Goal: Transaction & Acquisition: Purchase product/service

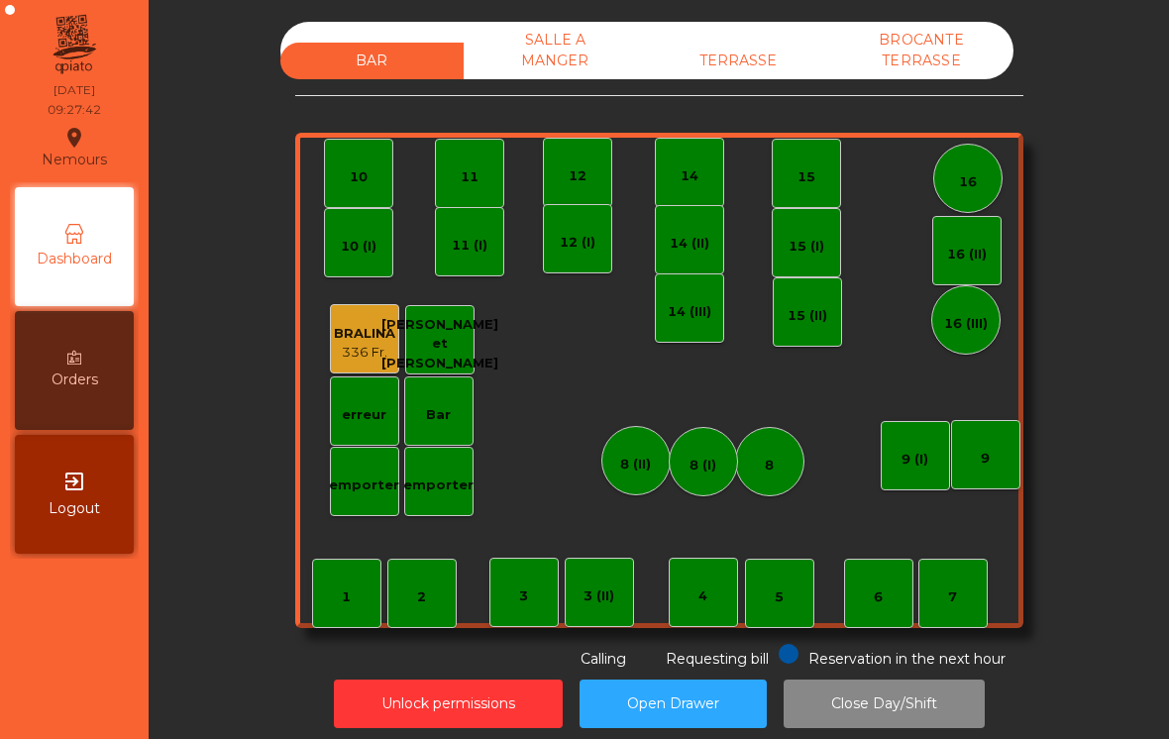
scroll to position [31, 0]
click at [353, 343] on div "336 Fr." at bounding box center [364, 353] width 61 height 20
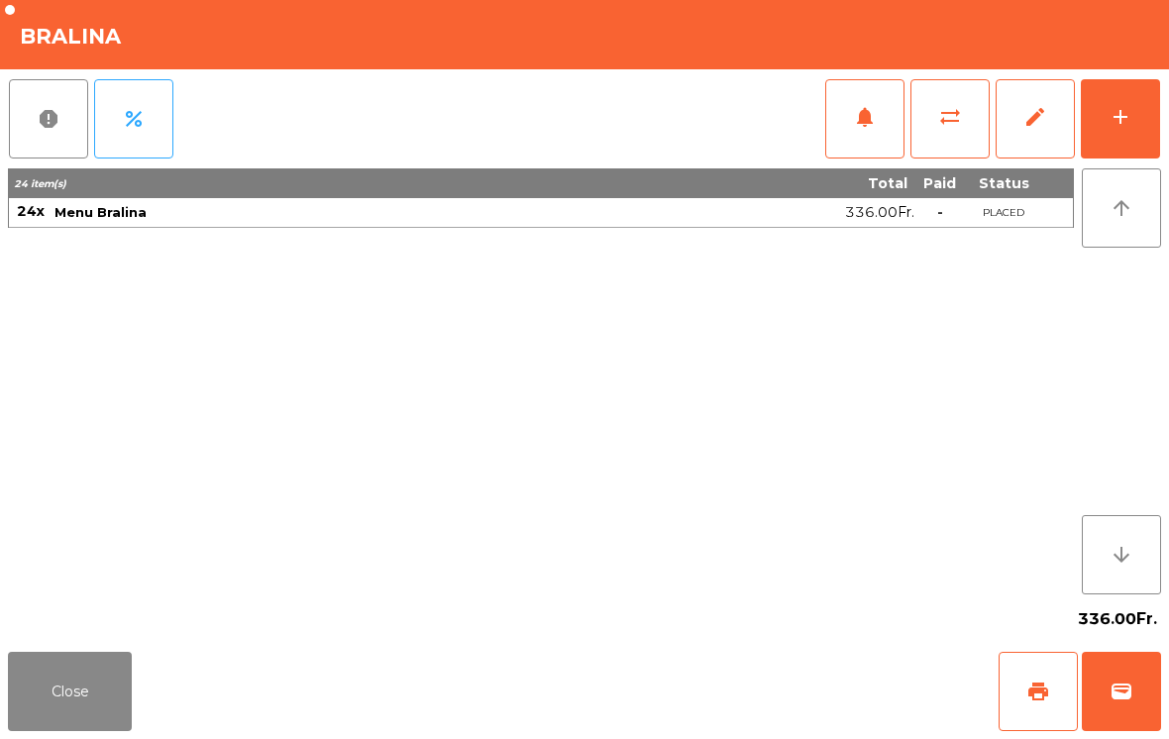
click at [1102, 681] on button "wallet" at bounding box center [1121, 691] width 79 height 79
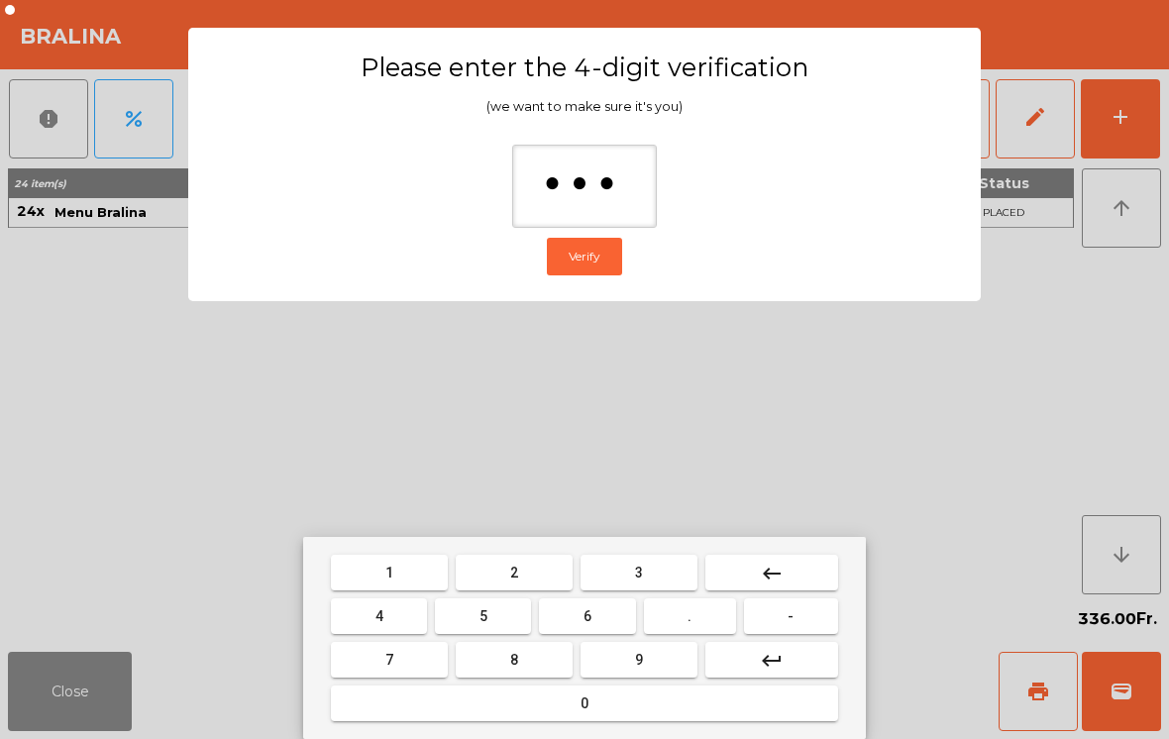
type input "****"
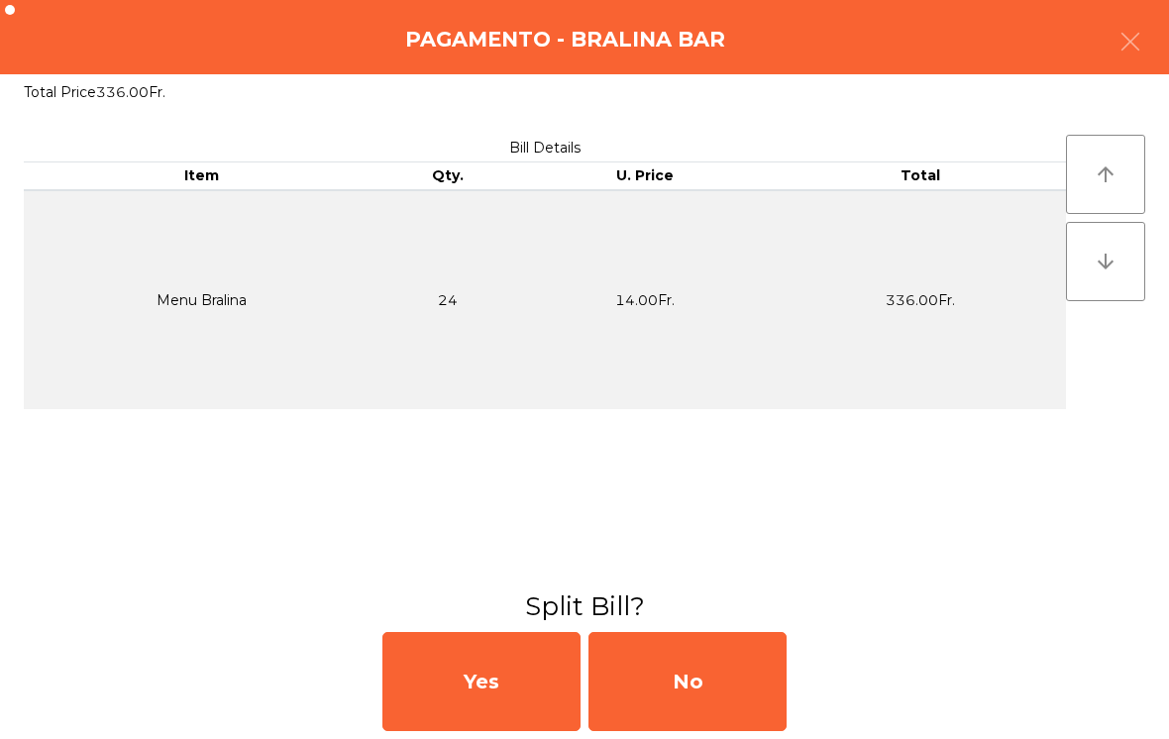
click at [697, 683] on div "No" at bounding box center [687, 681] width 198 height 99
click at [693, 685] on div "MB" at bounding box center [687, 681] width 198 height 99
click at [737, 675] on div "No" at bounding box center [687, 681] width 198 height 99
click at [744, 697] on div "No" at bounding box center [687, 681] width 198 height 99
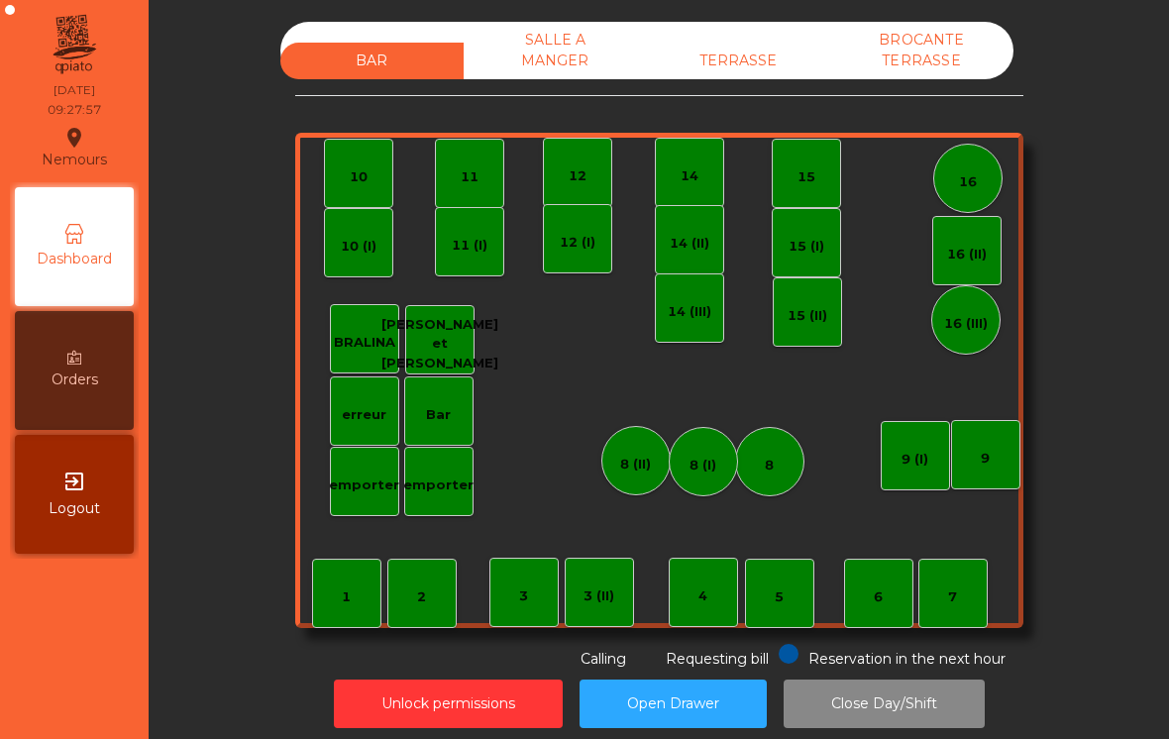
click at [721, 588] on div "4" at bounding box center [703, 592] width 69 height 69
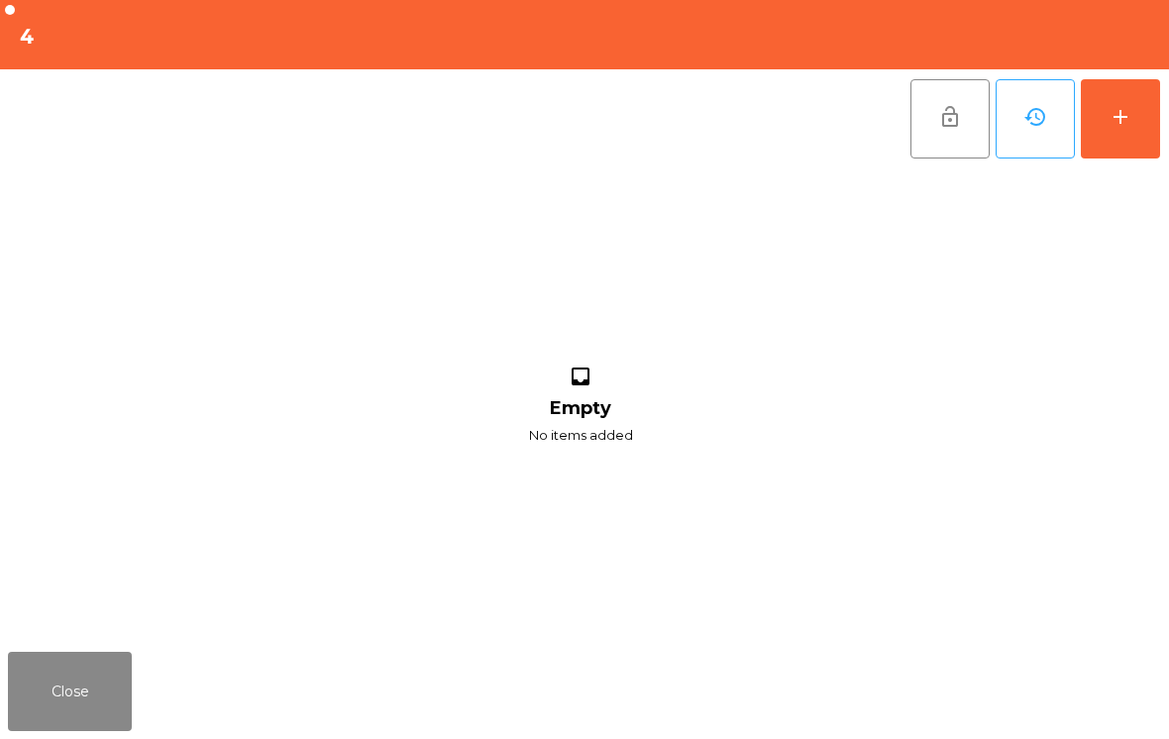
click at [1132, 105] on button "add" at bounding box center [1120, 118] width 79 height 79
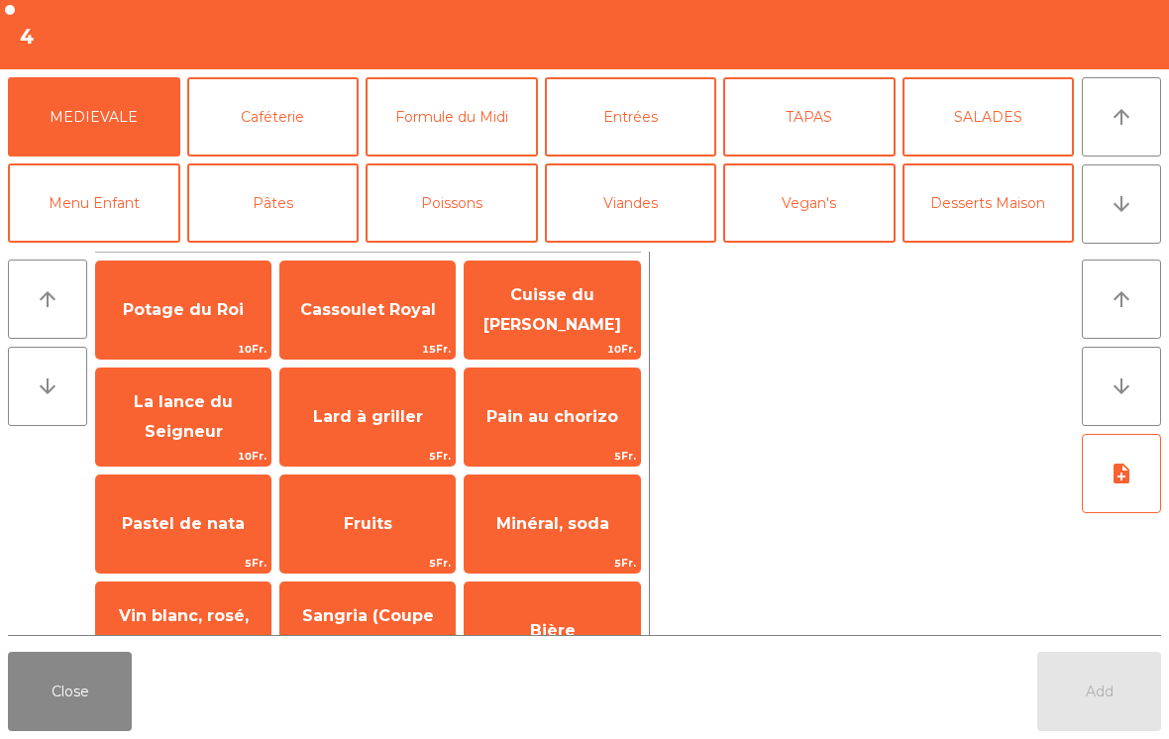
click at [256, 129] on button "Caféterie" at bounding box center [273, 116] width 172 height 79
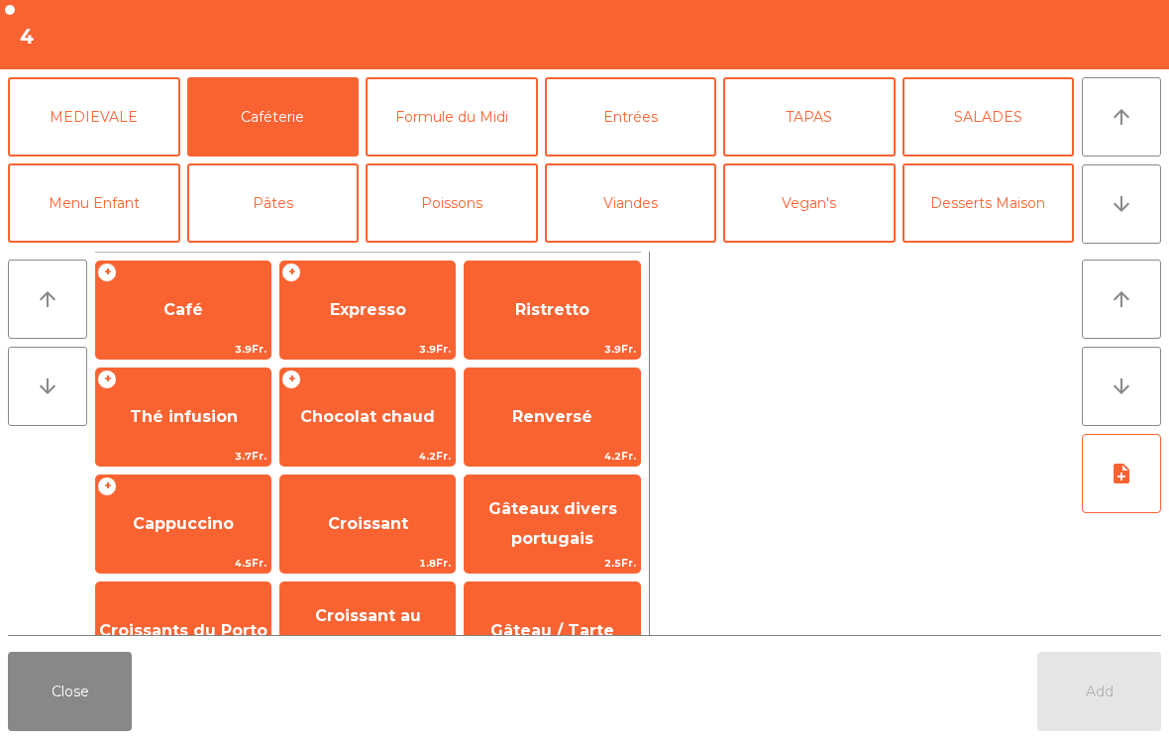
click at [169, 316] on span "Café" at bounding box center [183, 309] width 40 height 19
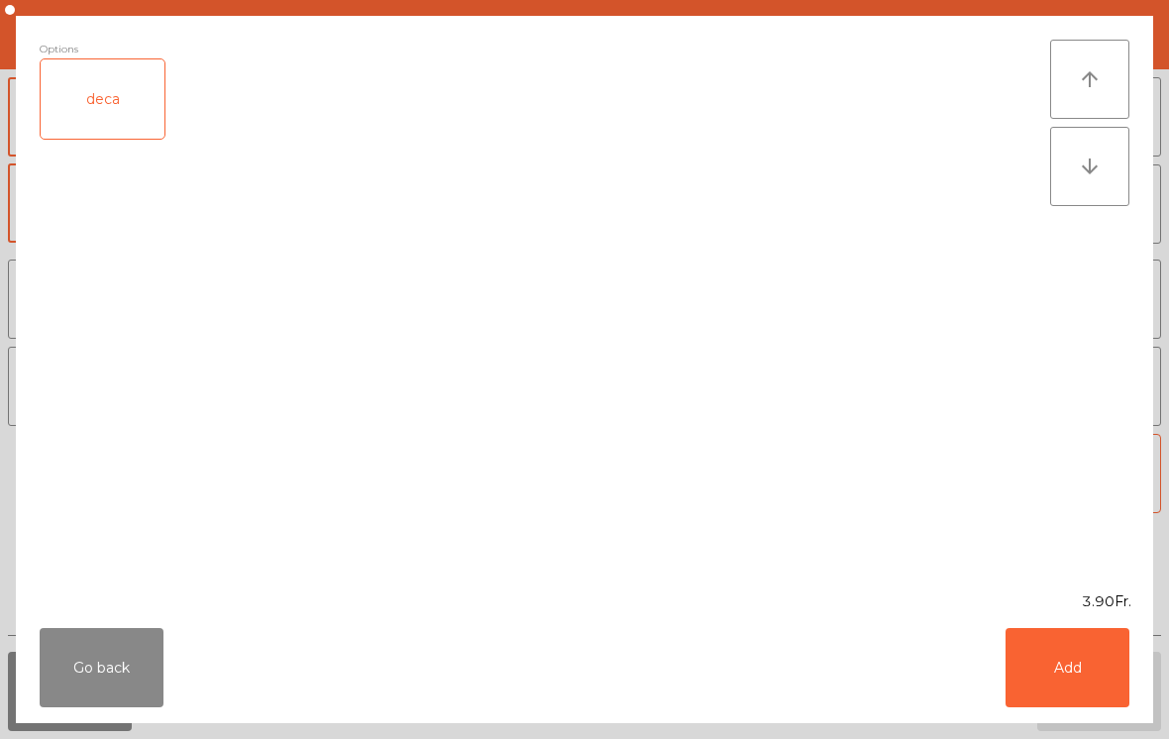
click at [1071, 687] on button "Add" at bounding box center [1067, 667] width 124 height 79
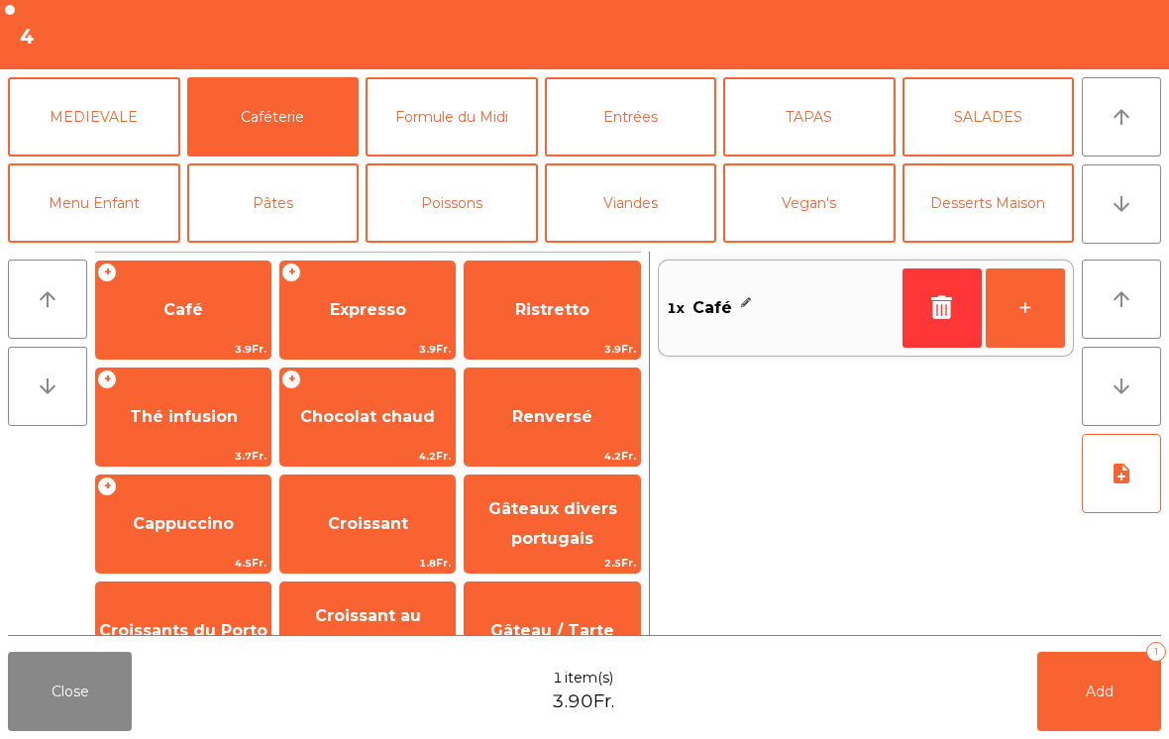
click at [1016, 335] on button "+" at bounding box center [1024, 307] width 79 height 79
click at [1106, 698] on span "Add" at bounding box center [1100, 691] width 28 height 18
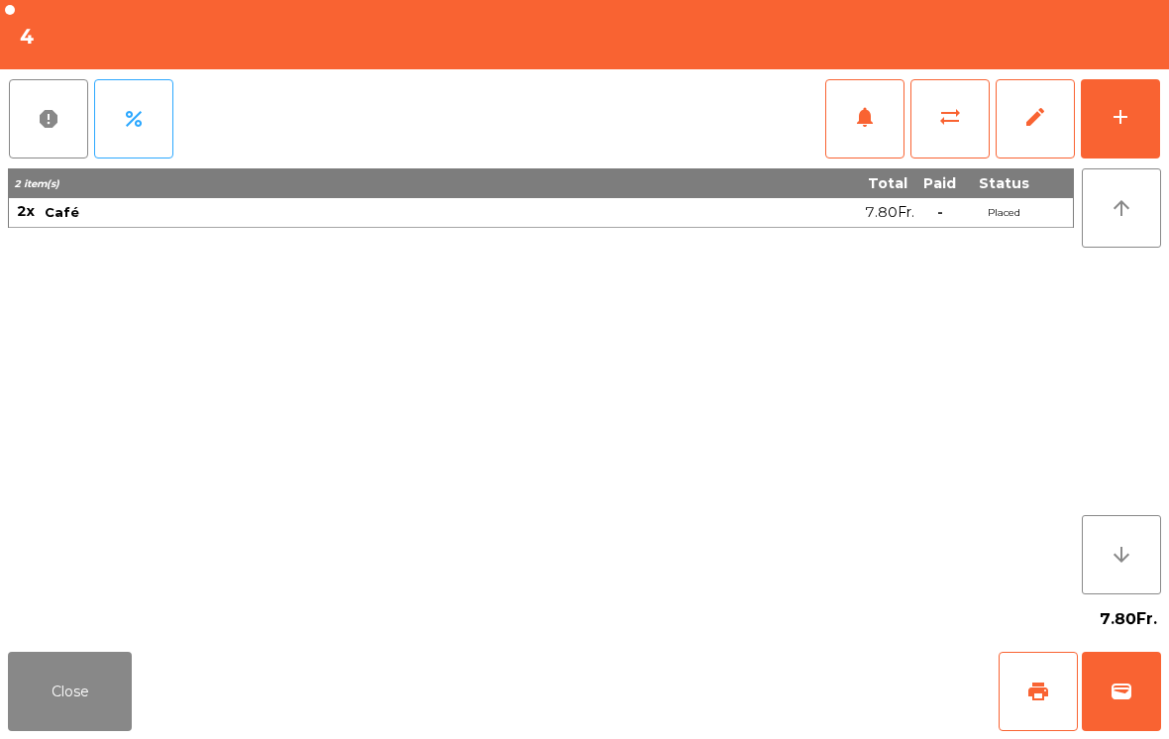
click at [68, 699] on button "Close" at bounding box center [70, 691] width 124 height 79
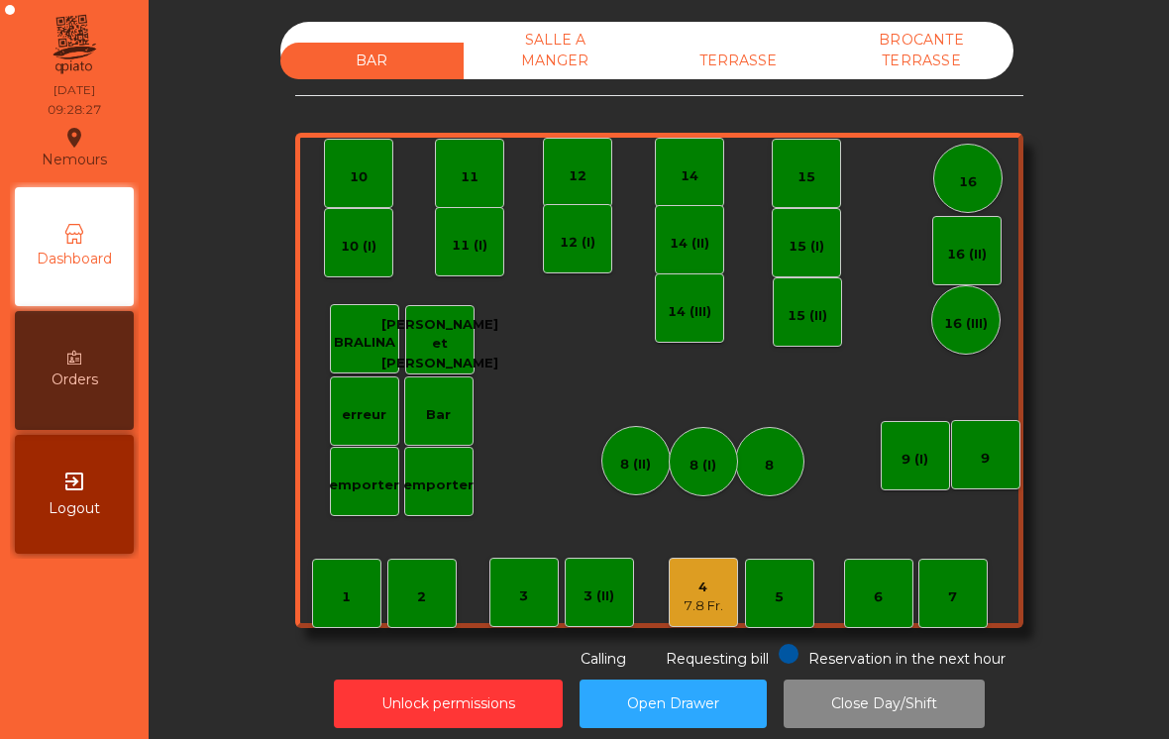
click at [706, 596] on div "7.8 Fr." at bounding box center [703, 606] width 40 height 20
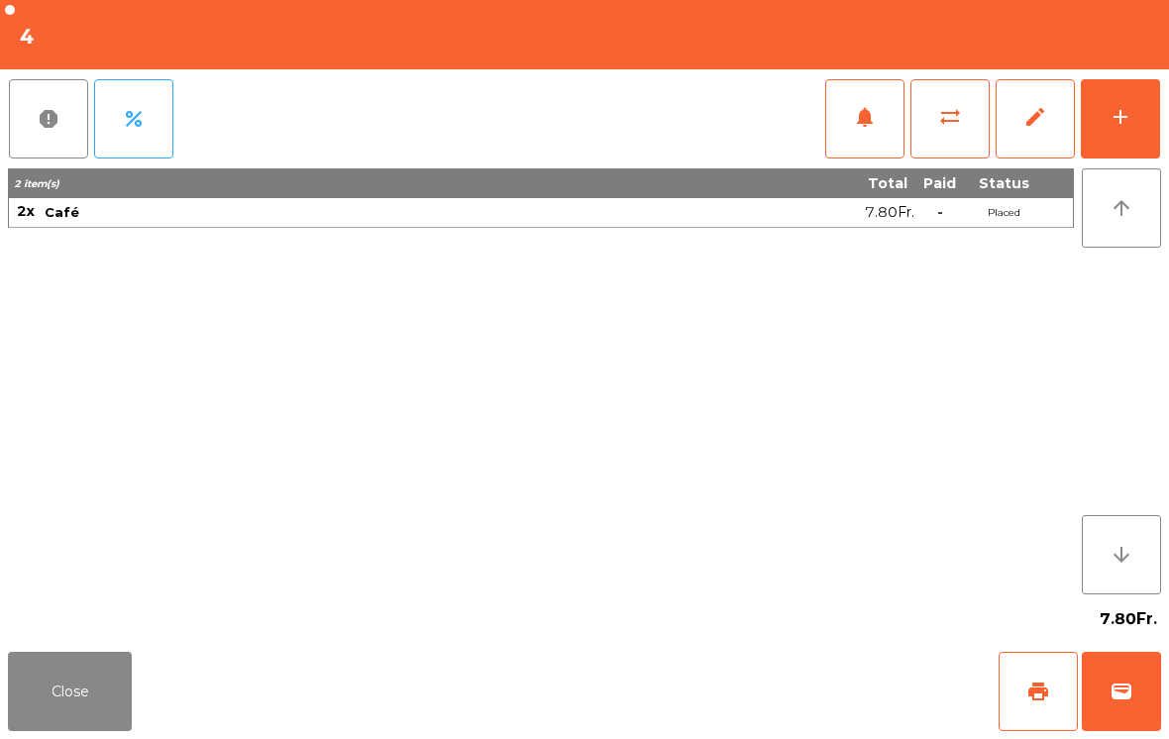
click at [1030, 683] on span "print" at bounding box center [1038, 691] width 24 height 24
click at [22, 659] on button "Close" at bounding box center [70, 691] width 124 height 79
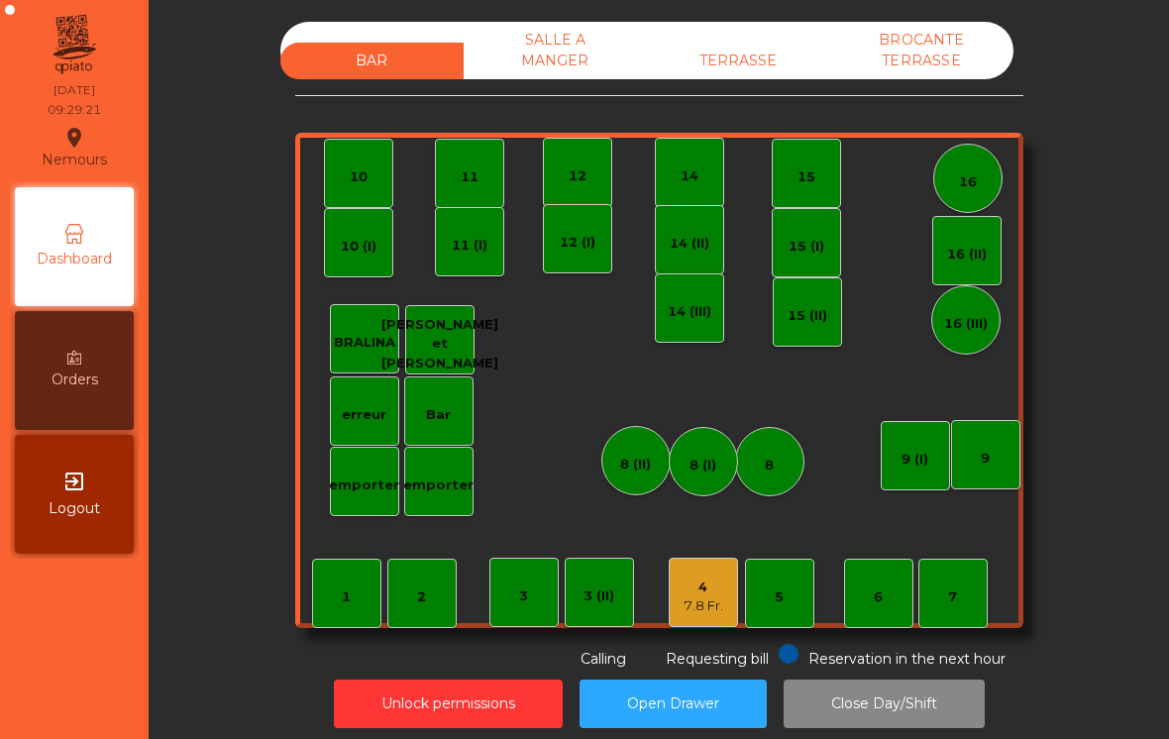
click at [963, 571] on div "7" at bounding box center [952, 593] width 69 height 69
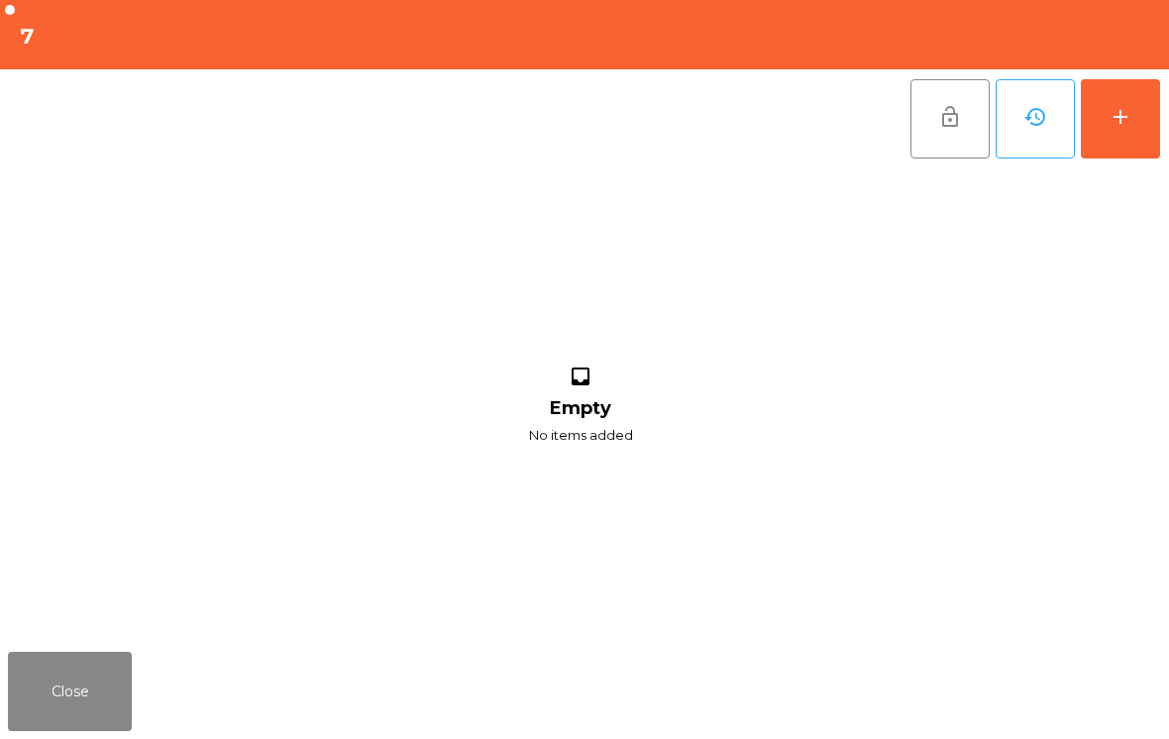
click at [1127, 118] on div "add" at bounding box center [1120, 117] width 24 height 24
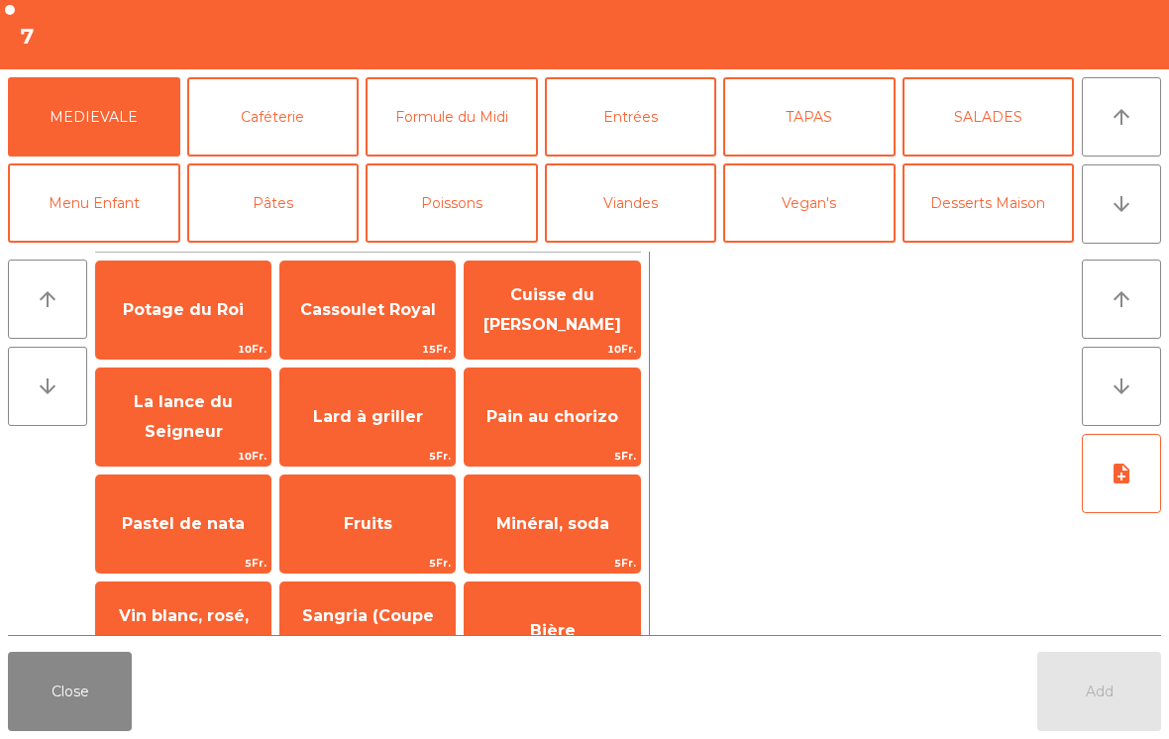
click at [450, 114] on button "Formule du Midi" at bounding box center [451, 116] width 172 height 79
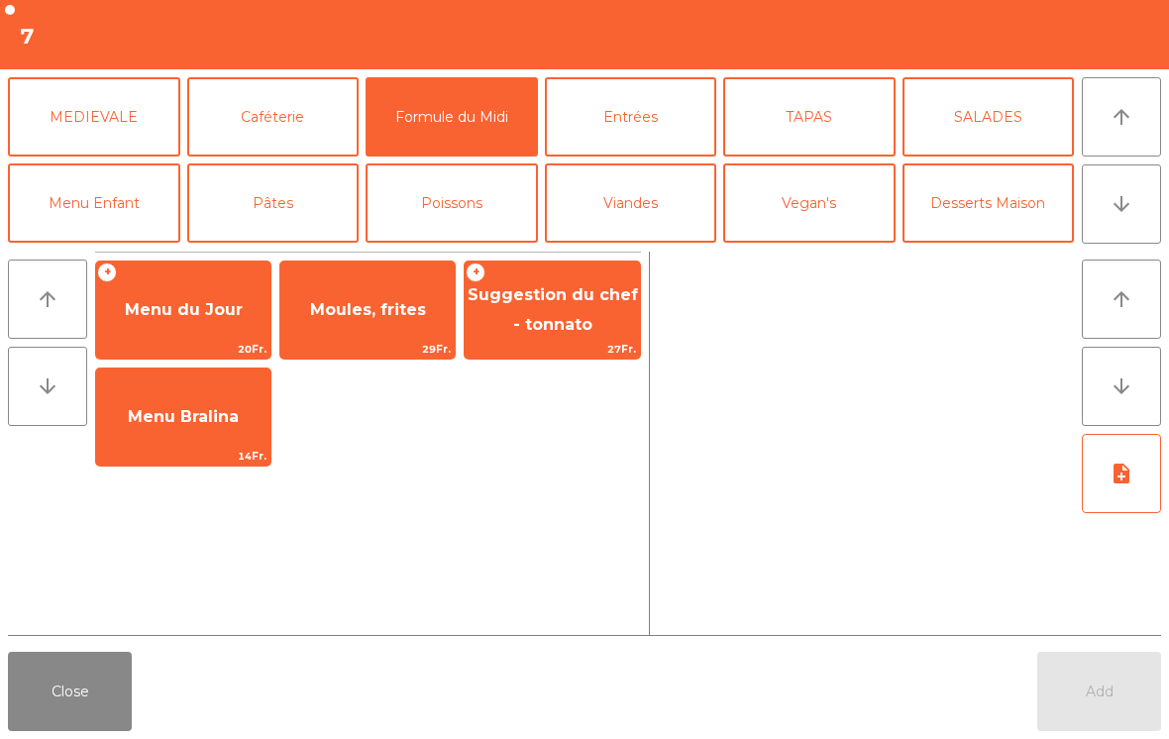
click at [164, 418] on span "Menu Bralina" at bounding box center [183, 416] width 111 height 19
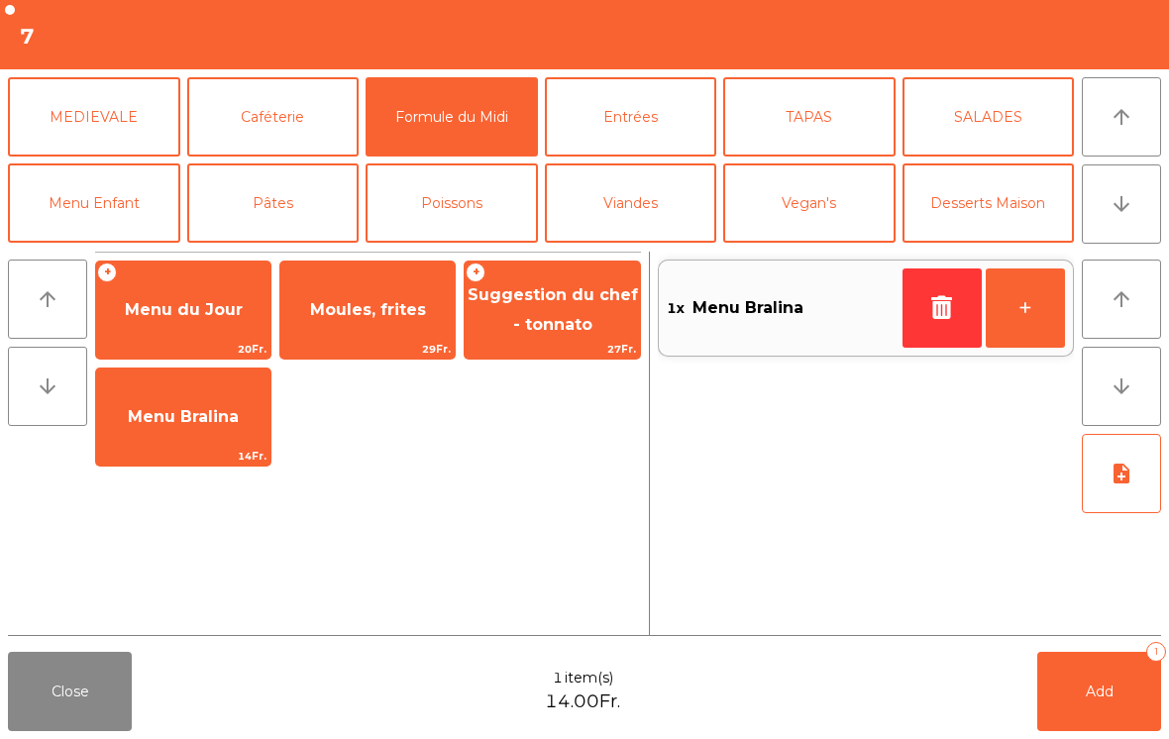
click at [1008, 319] on button "+" at bounding box center [1024, 307] width 79 height 79
click at [1024, 327] on button "+" at bounding box center [1024, 307] width 79 height 79
click at [1065, 678] on button "Add 4" at bounding box center [1099, 691] width 124 height 79
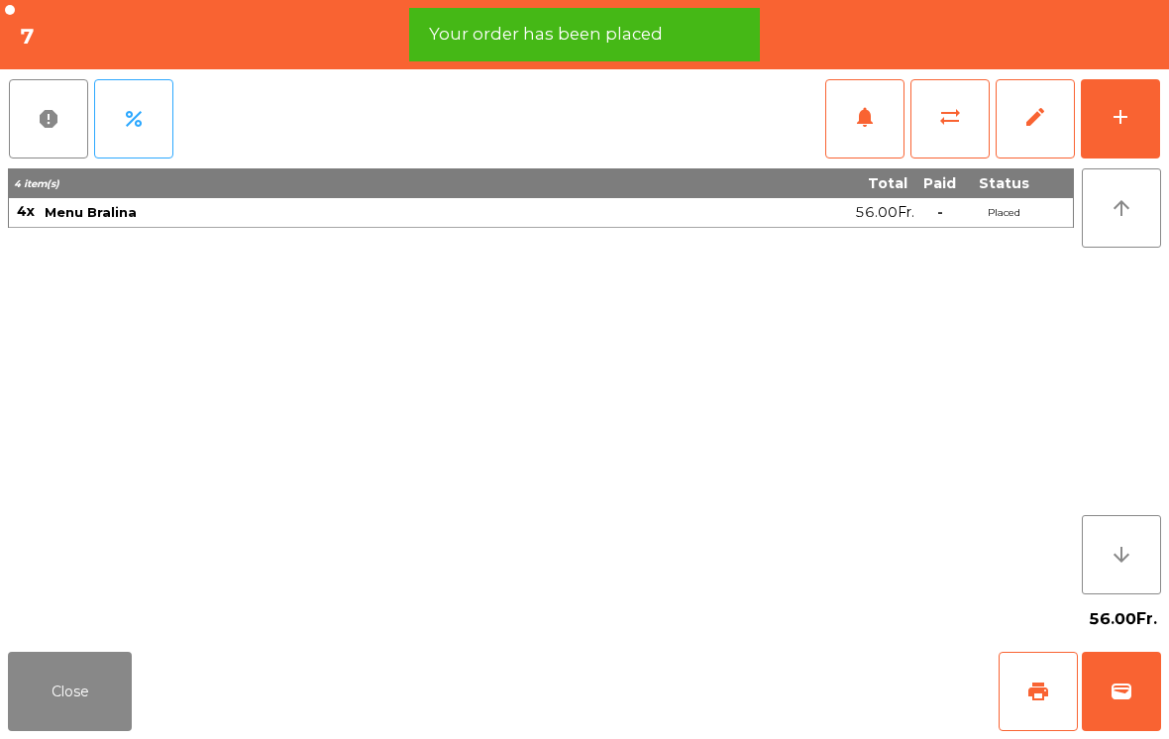
click at [70, 689] on button "Close" at bounding box center [70, 691] width 124 height 79
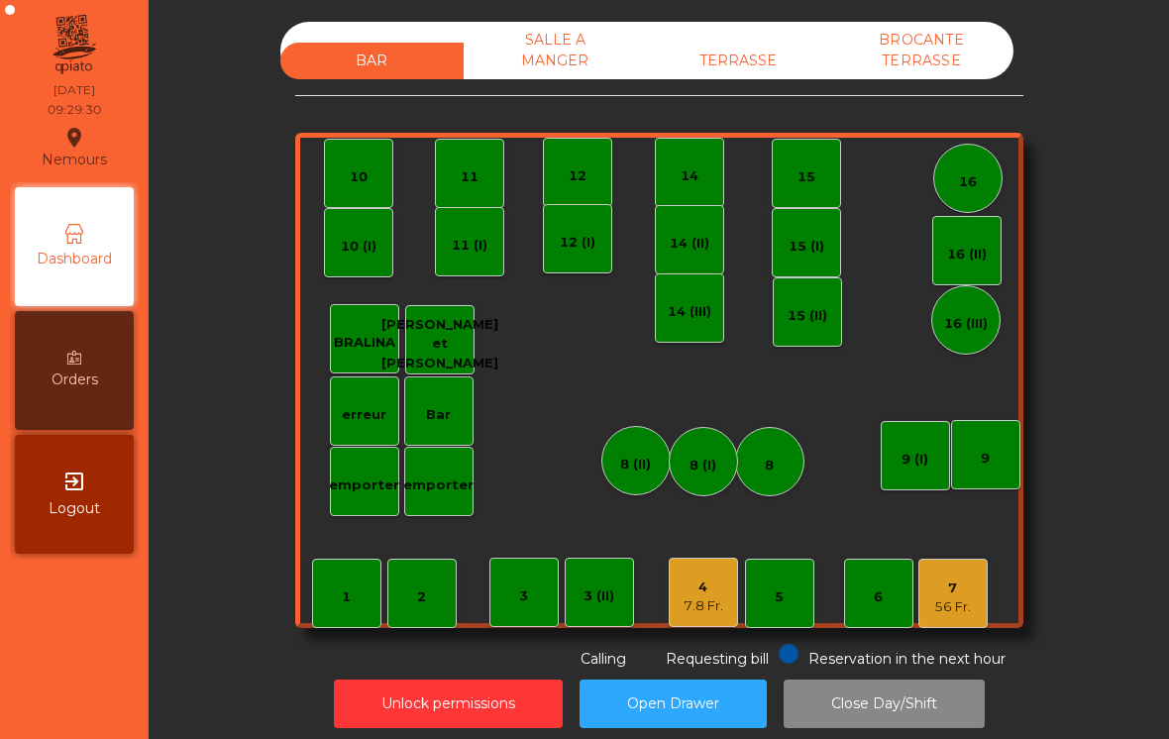
click at [687, 577] on div "4" at bounding box center [703, 587] width 40 height 20
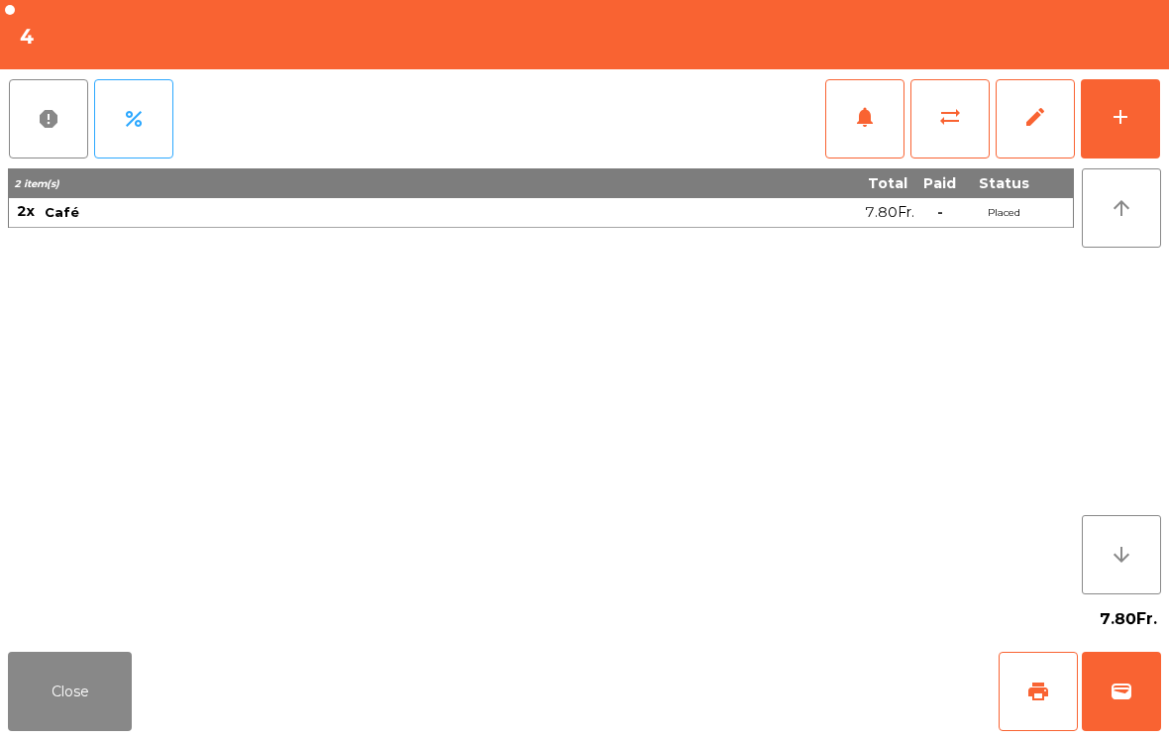
click at [1115, 694] on span "wallet" at bounding box center [1121, 691] width 24 height 24
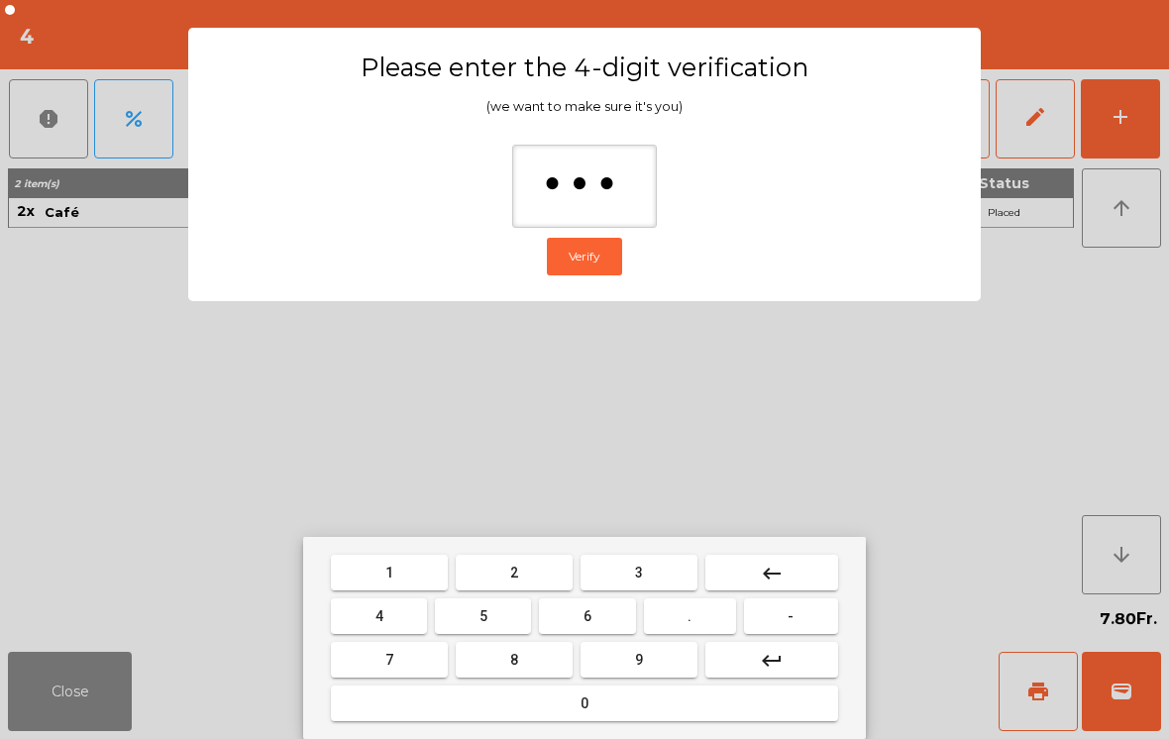
type input "****"
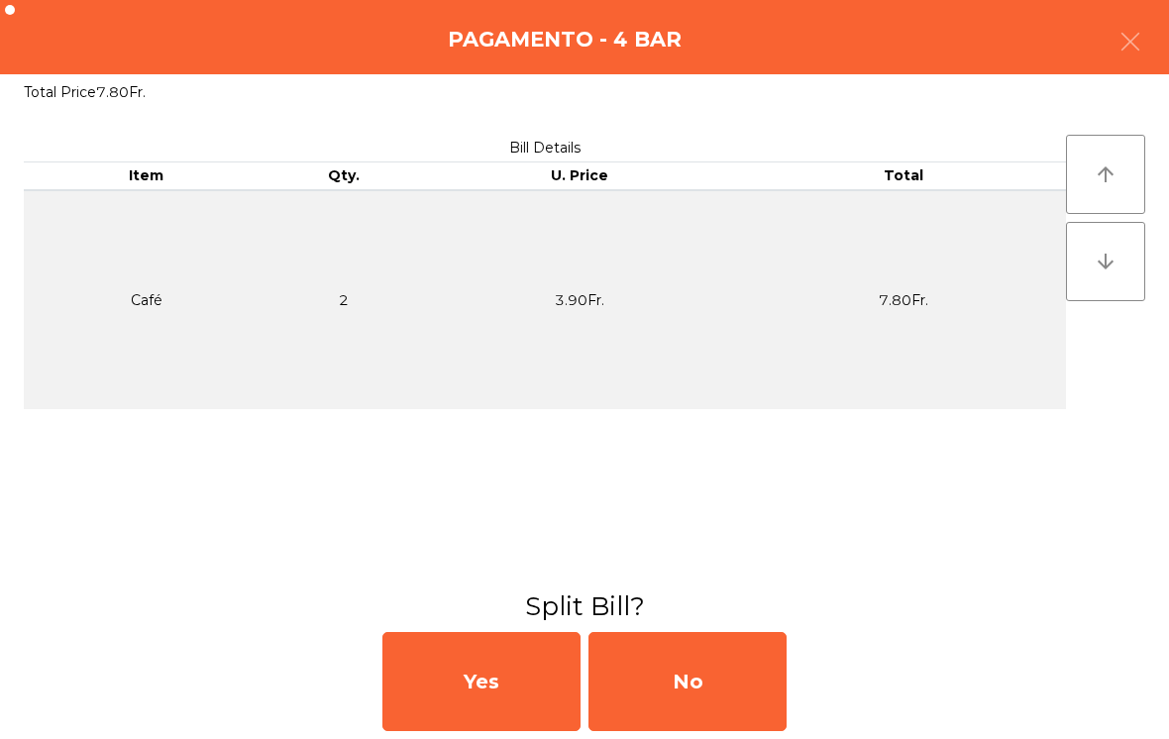
click at [664, 682] on div "No" at bounding box center [687, 681] width 198 height 99
click at [702, 666] on div "MB" at bounding box center [687, 681] width 198 height 99
click at [668, 673] on div "No" at bounding box center [687, 681] width 198 height 99
click at [690, 661] on div "No" at bounding box center [687, 681] width 198 height 99
click at [678, 679] on button "Open Drawer" at bounding box center [672, 703] width 187 height 49
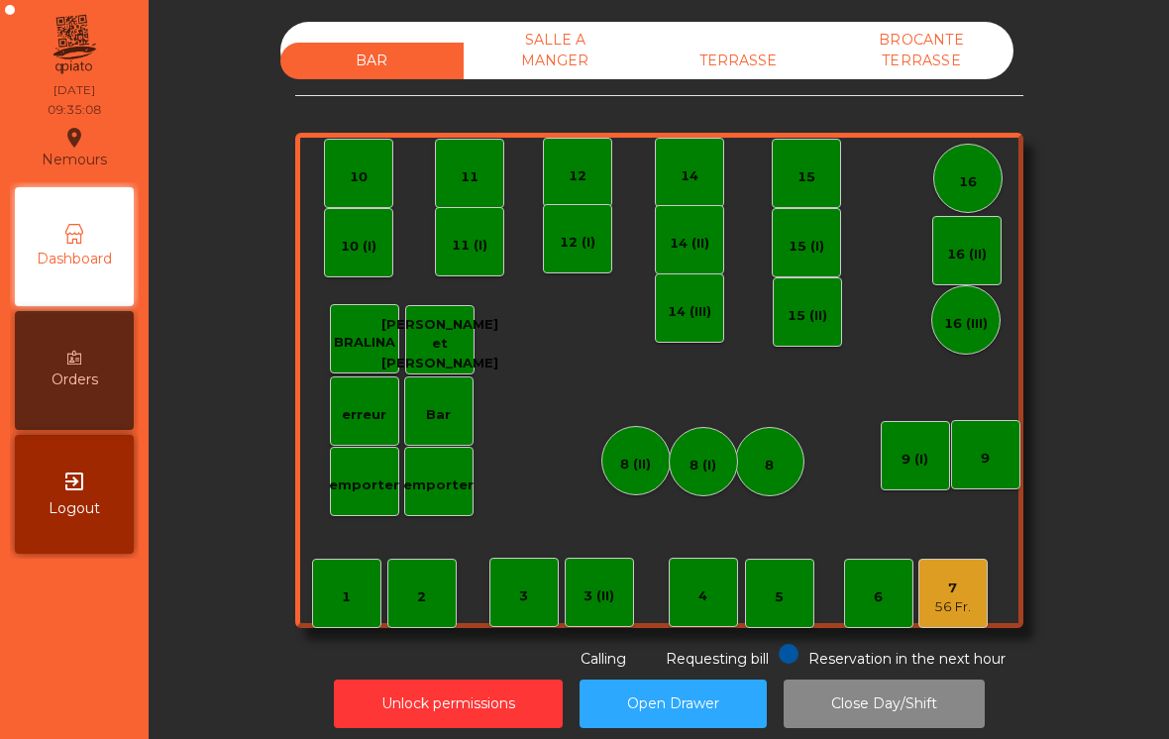
click at [385, 348] on div "BRALINA" at bounding box center [364, 343] width 61 height 20
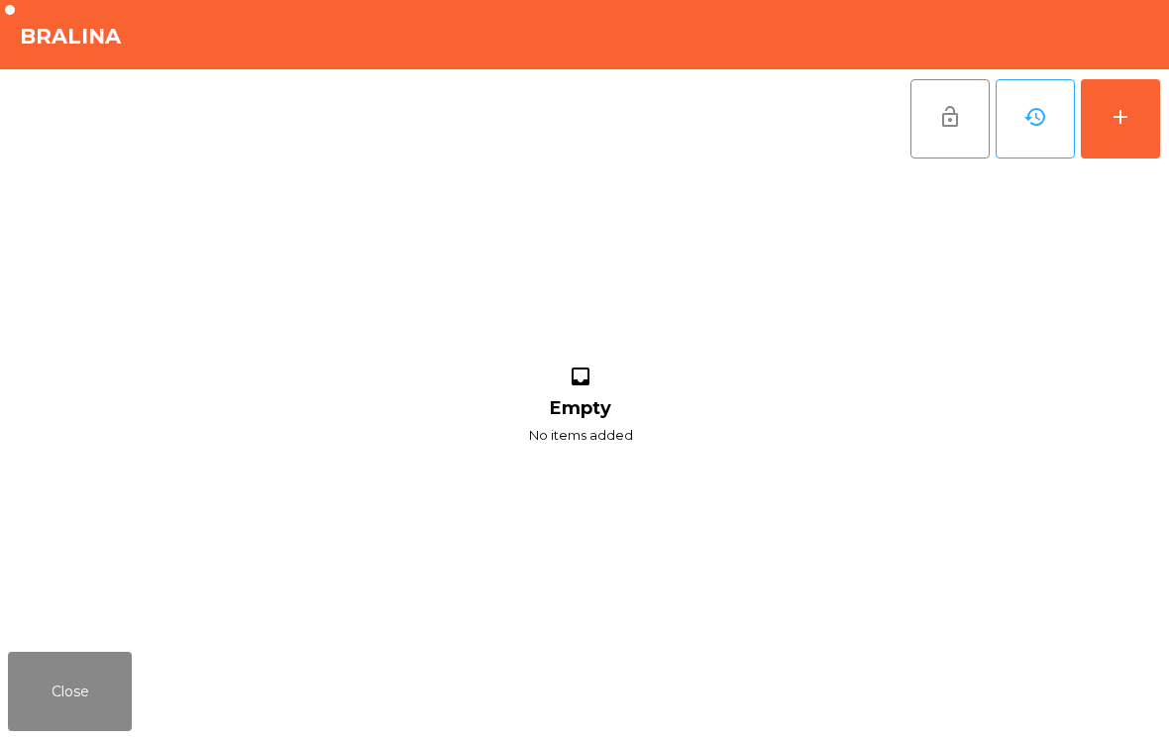
click at [1115, 146] on button "add" at bounding box center [1120, 118] width 79 height 79
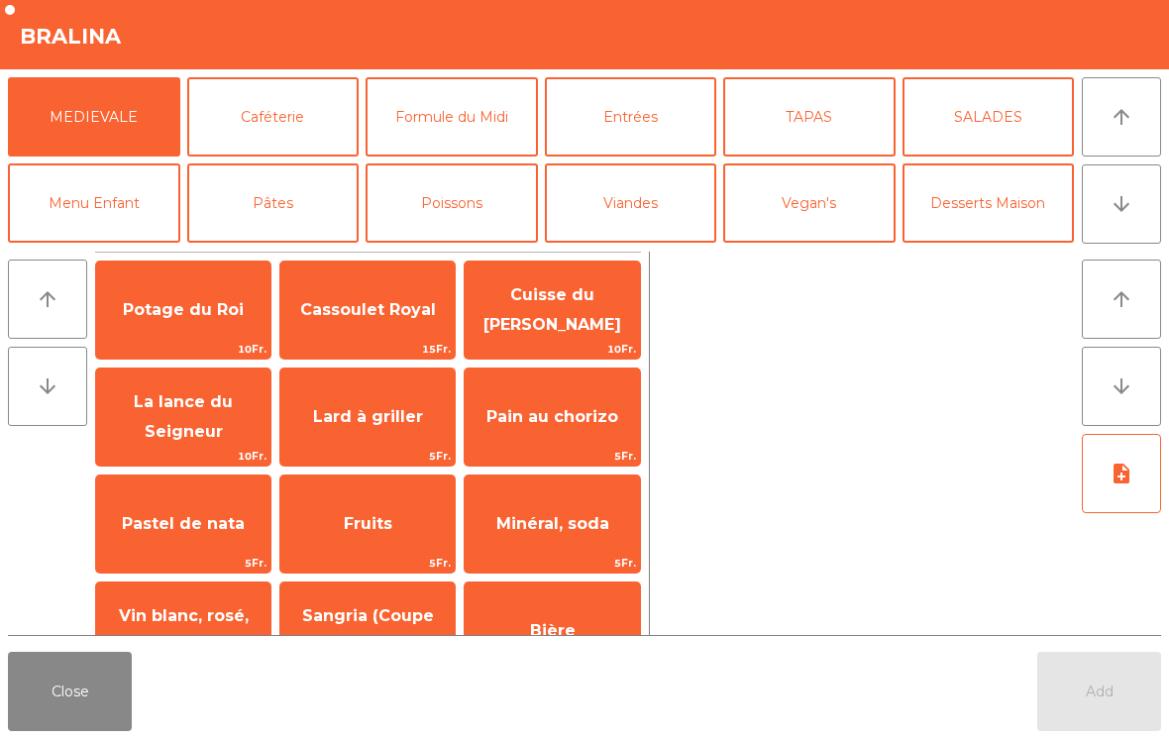
click at [490, 152] on button "Formule du Midi" at bounding box center [451, 116] width 172 height 79
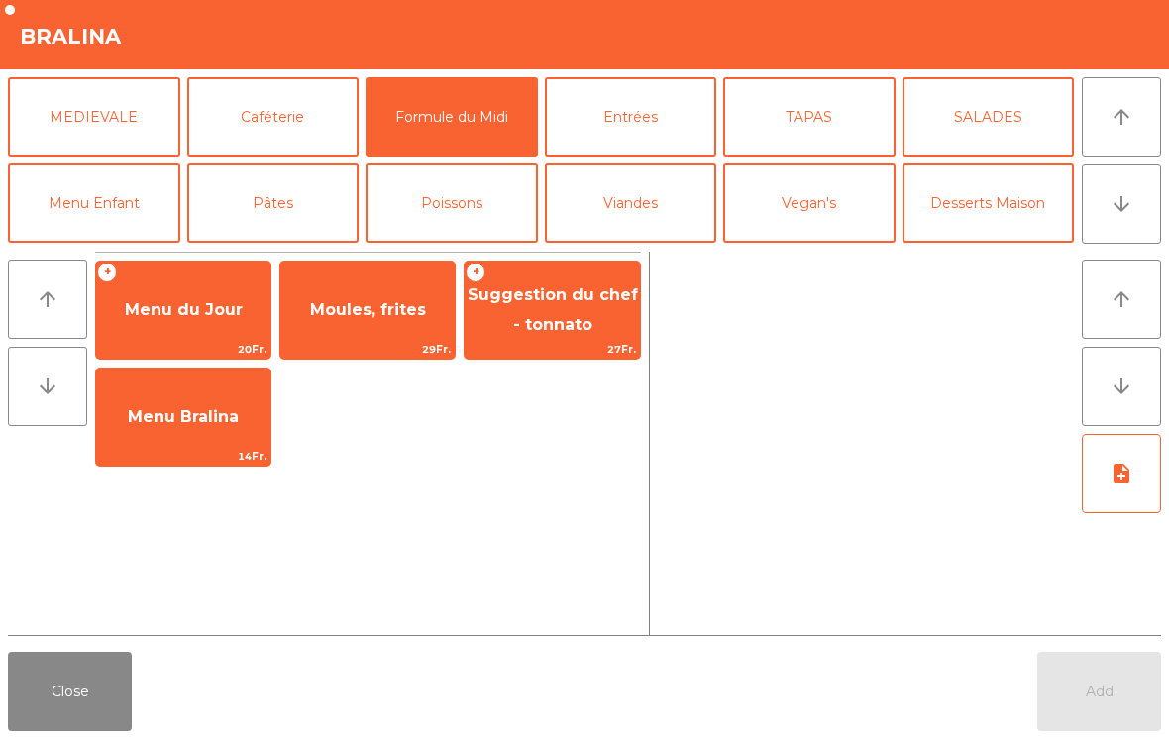
click at [233, 453] on span "14Fr." at bounding box center [183, 456] width 174 height 19
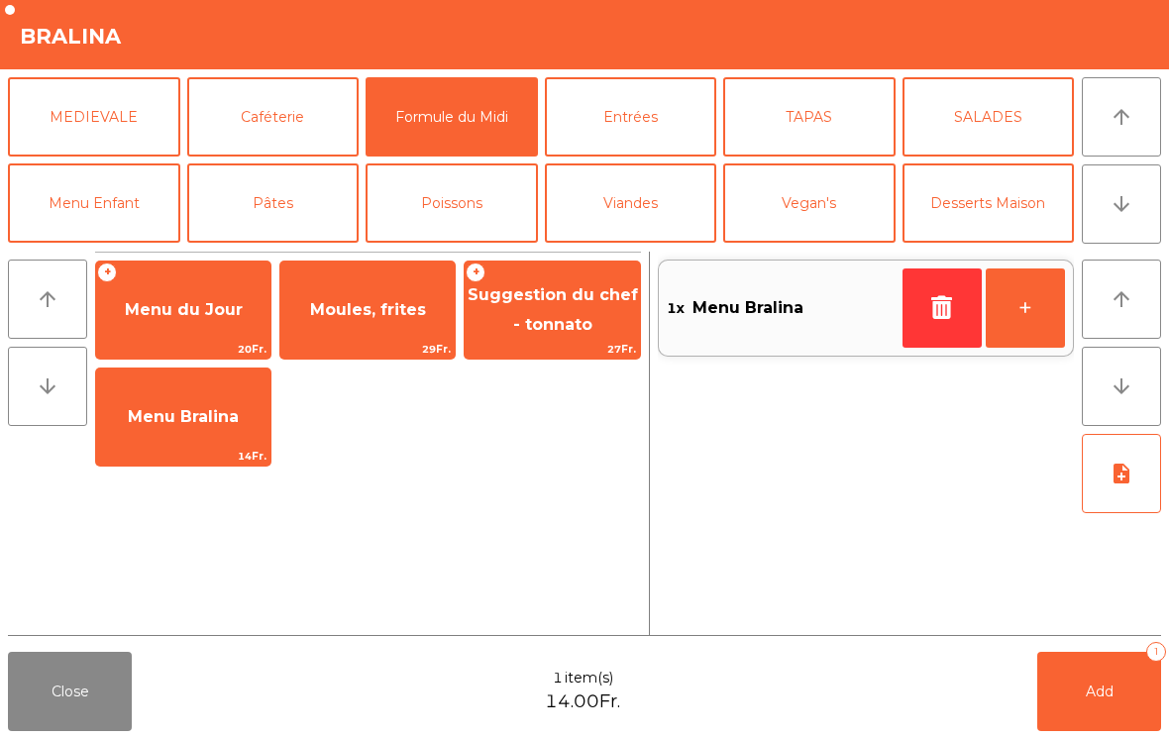
click at [1040, 311] on button "+" at bounding box center [1024, 307] width 79 height 79
click at [1039, 311] on button "+" at bounding box center [1024, 307] width 79 height 79
click at [1034, 314] on button "+" at bounding box center [1024, 307] width 79 height 79
click at [1121, 694] on button "Add 4" at bounding box center [1099, 691] width 124 height 79
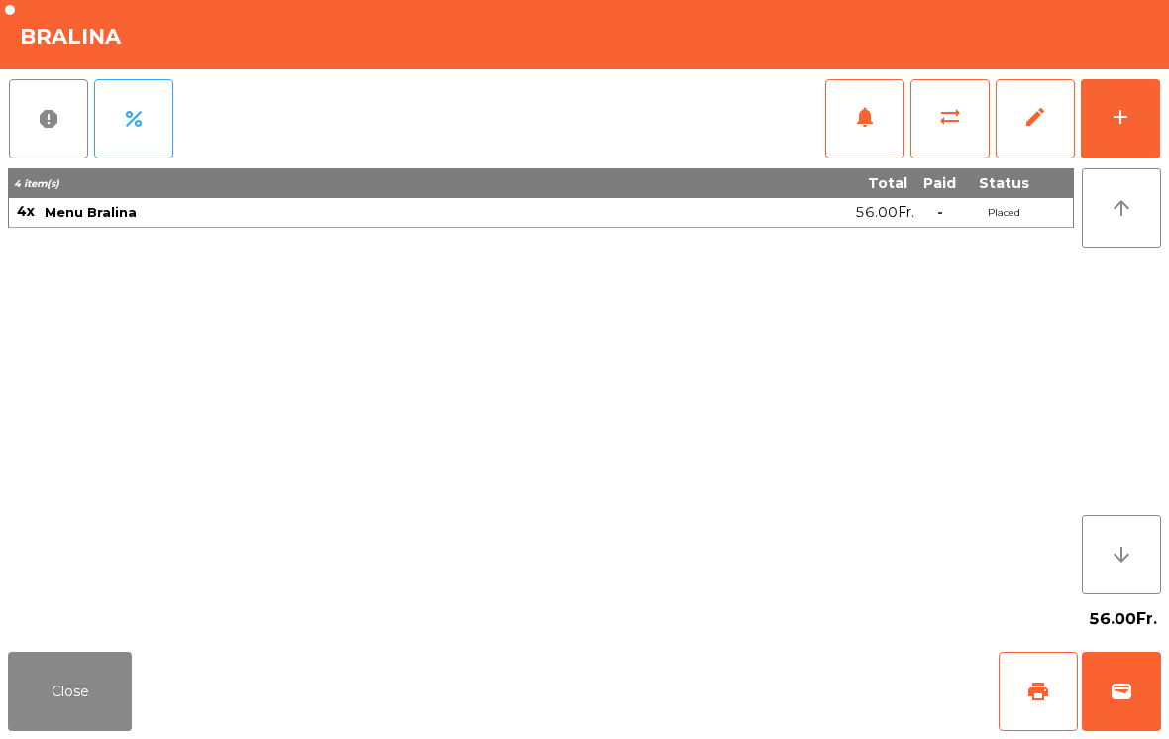
click at [56, 693] on button "Close" at bounding box center [70, 691] width 124 height 79
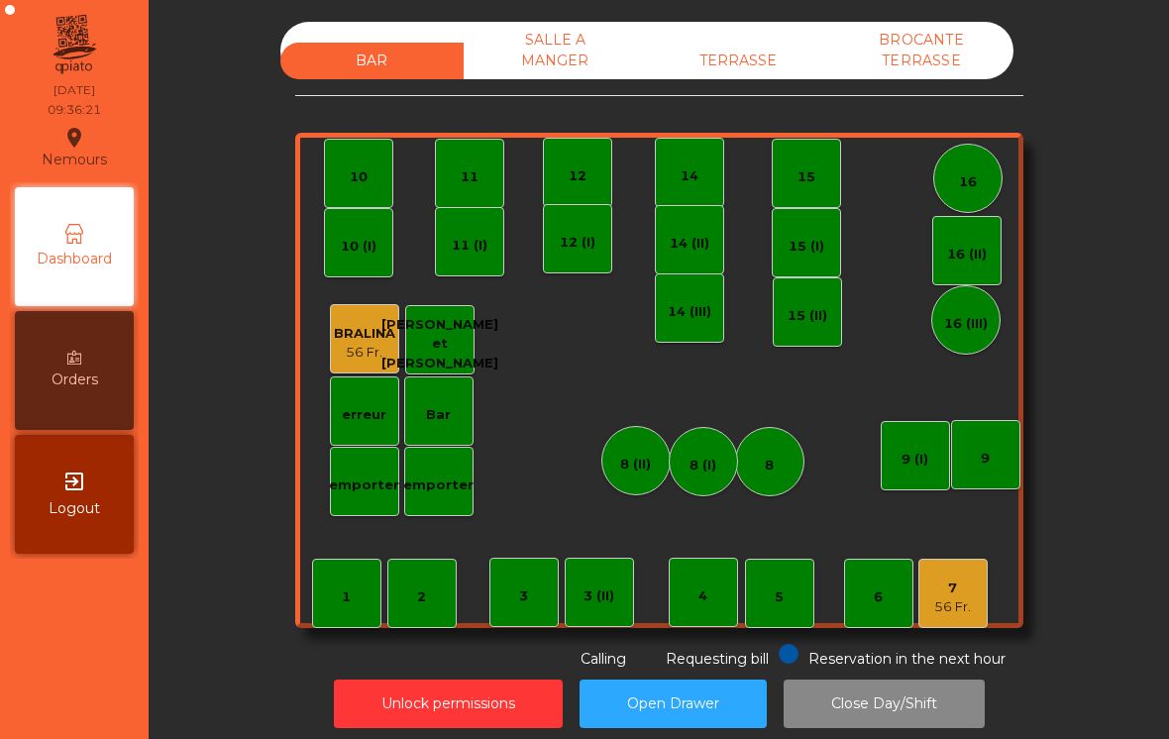
click at [389, 359] on div "56 Fr." at bounding box center [364, 353] width 61 height 20
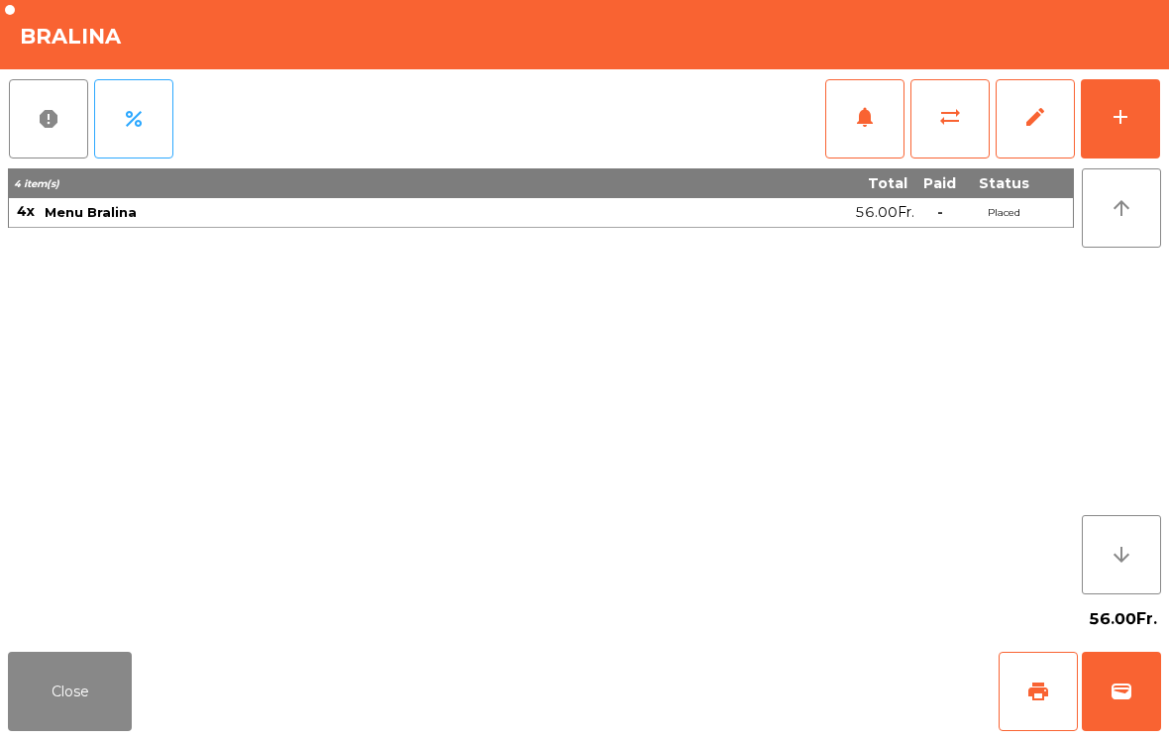
click at [598, 415] on div "4 item(s) Total Paid Status 4x Menu Bralina 56.00Fr. - Placed" at bounding box center [541, 381] width 1066 height 426
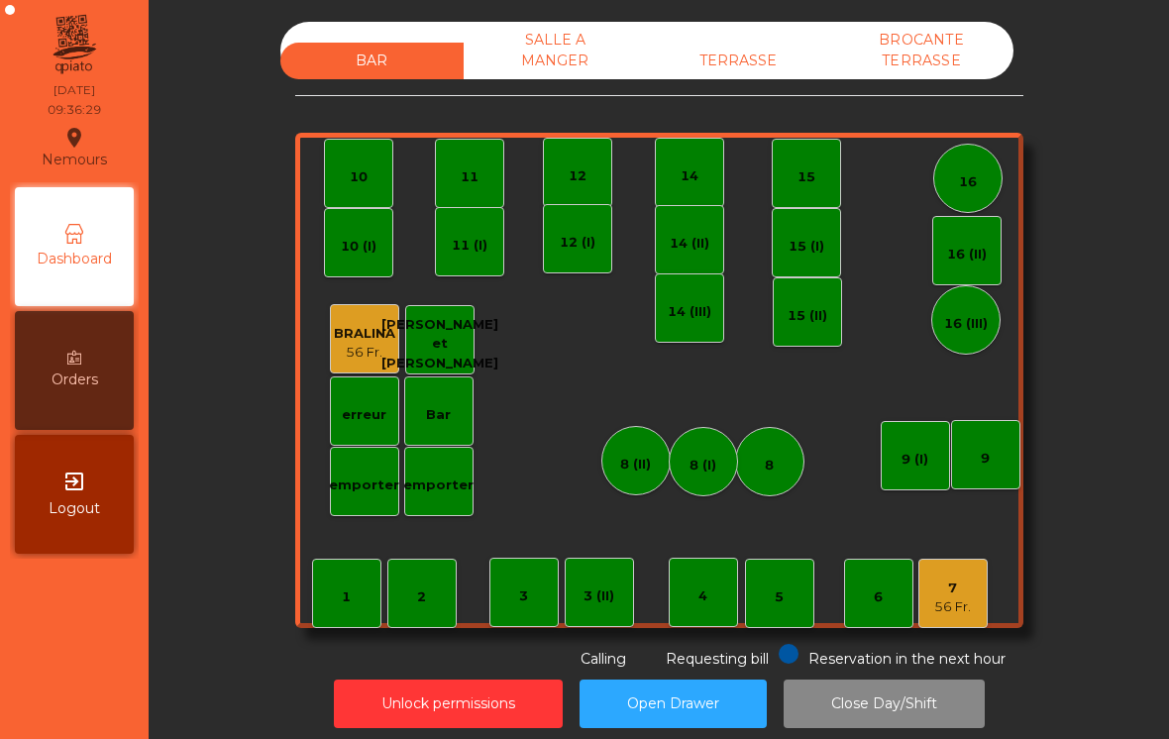
click at [968, 607] on div "56 Fr." at bounding box center [952, 607] width 37 height 20
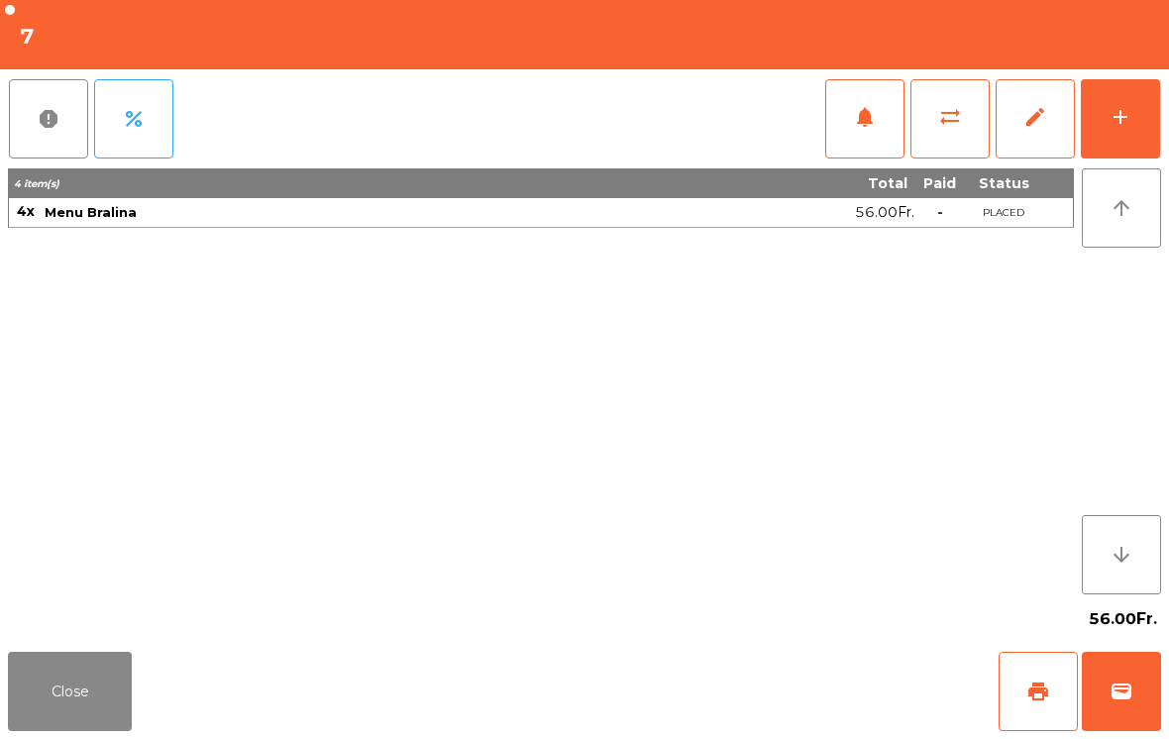
click at [65, 716] on button "Close" at bounding box center [70, 691] width 124 height 79
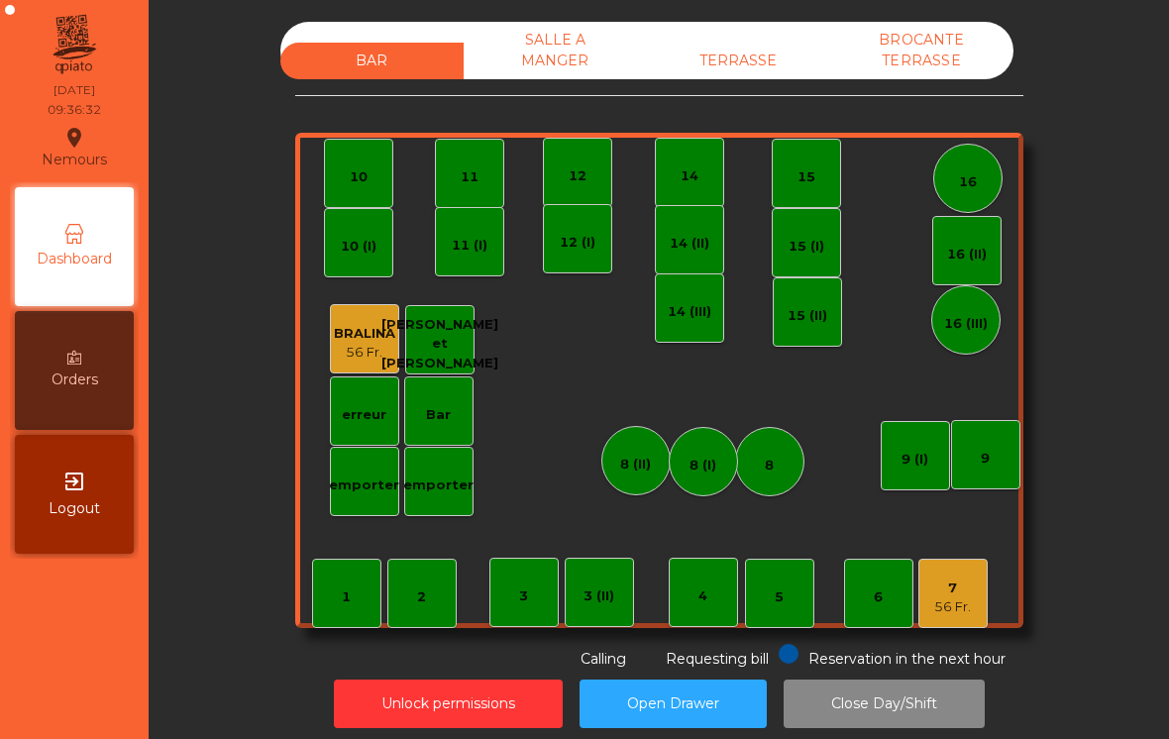
click at [386, 712] on button "Unlock permissions" at bounding box center [448, 703] width 229 height 49
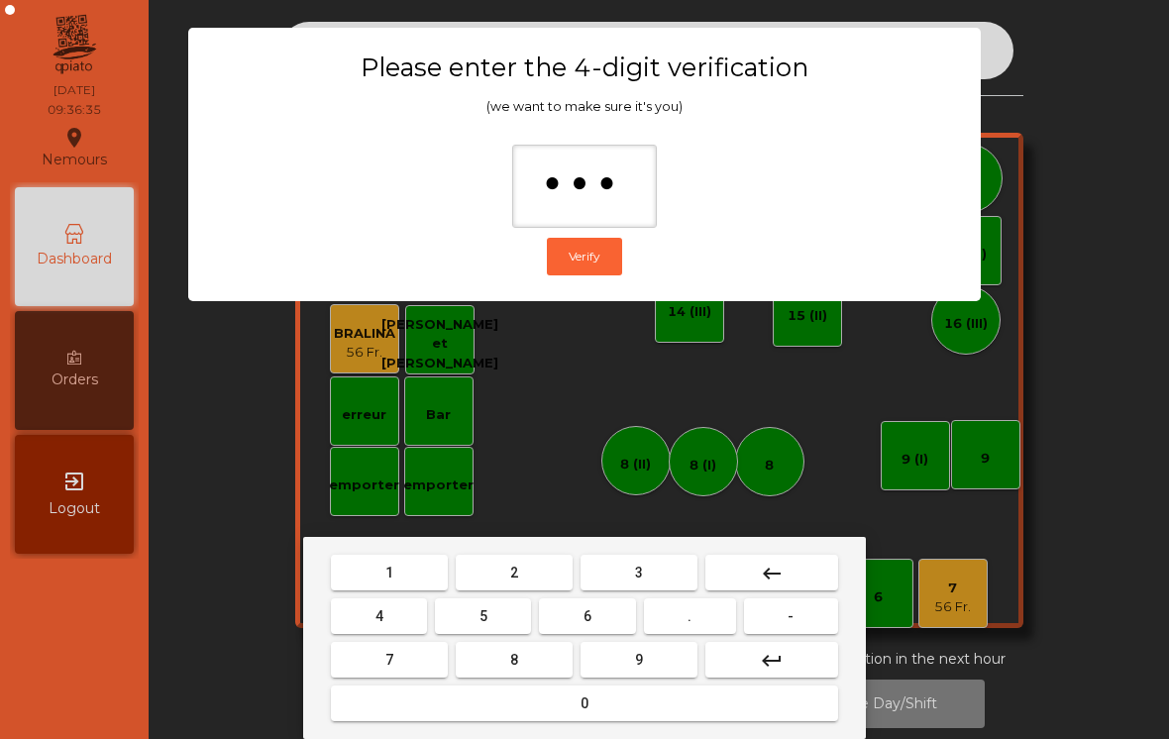
type input "****"
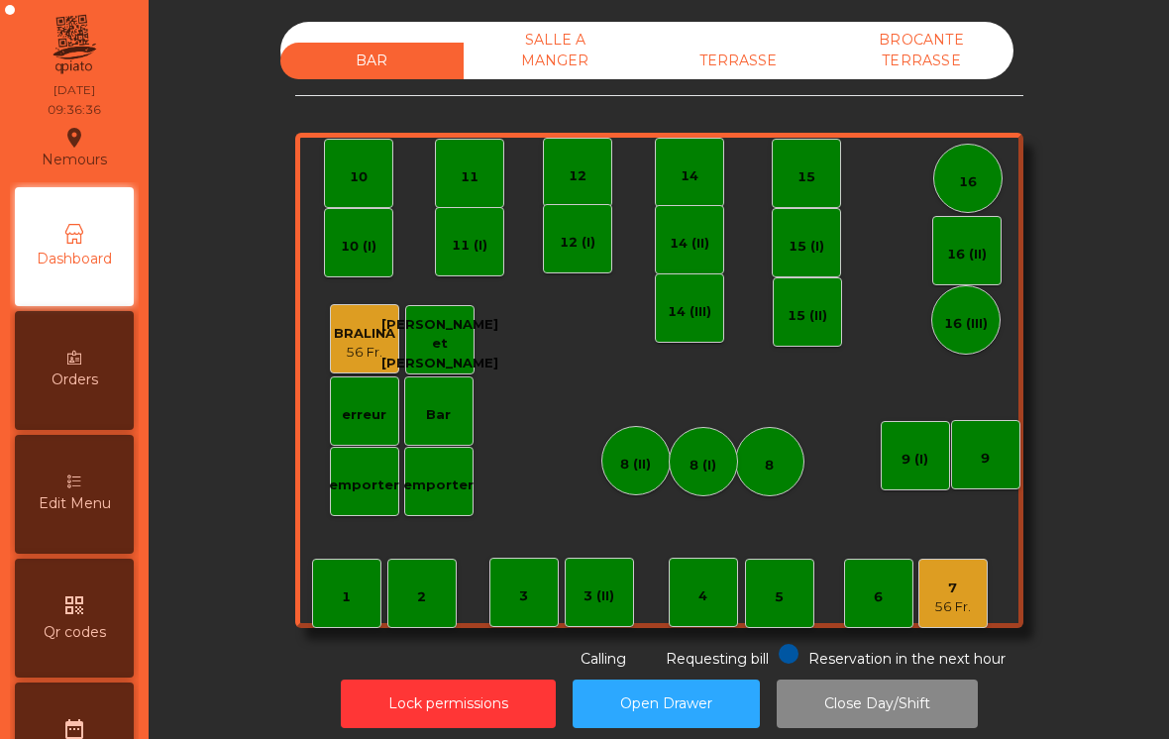
click at [955, 609] on div "56 Fr." at bounding box center [952, 607] width 37 height 20
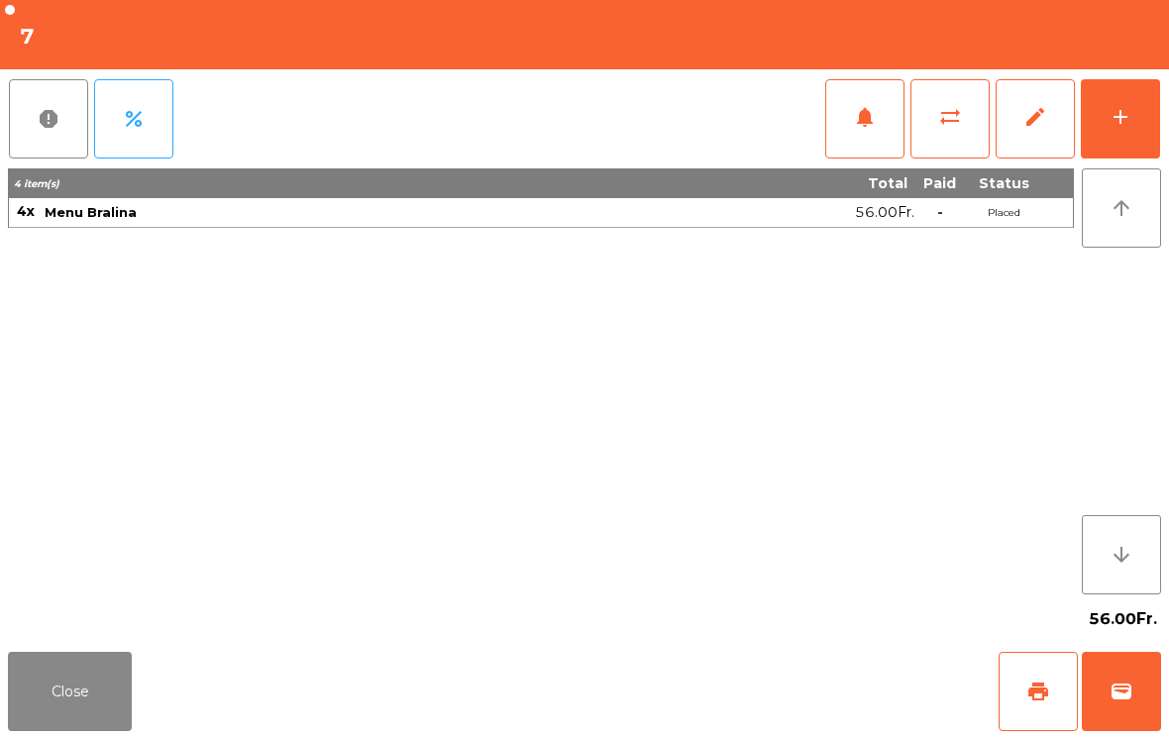
click at [1035, 138] on button "edit" at bounding box center [1034, 118] width 79 height 79
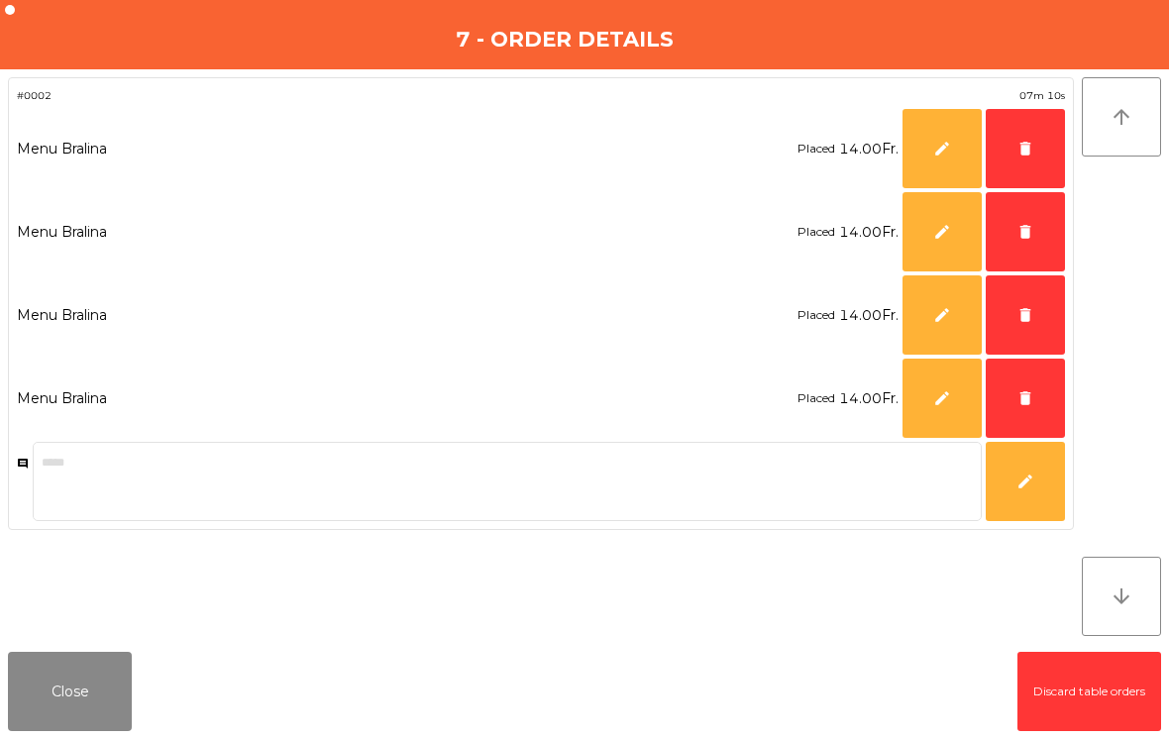
click at [1045, 176] on button "delete" at bounding box center [1024, 148] width 79 height 79
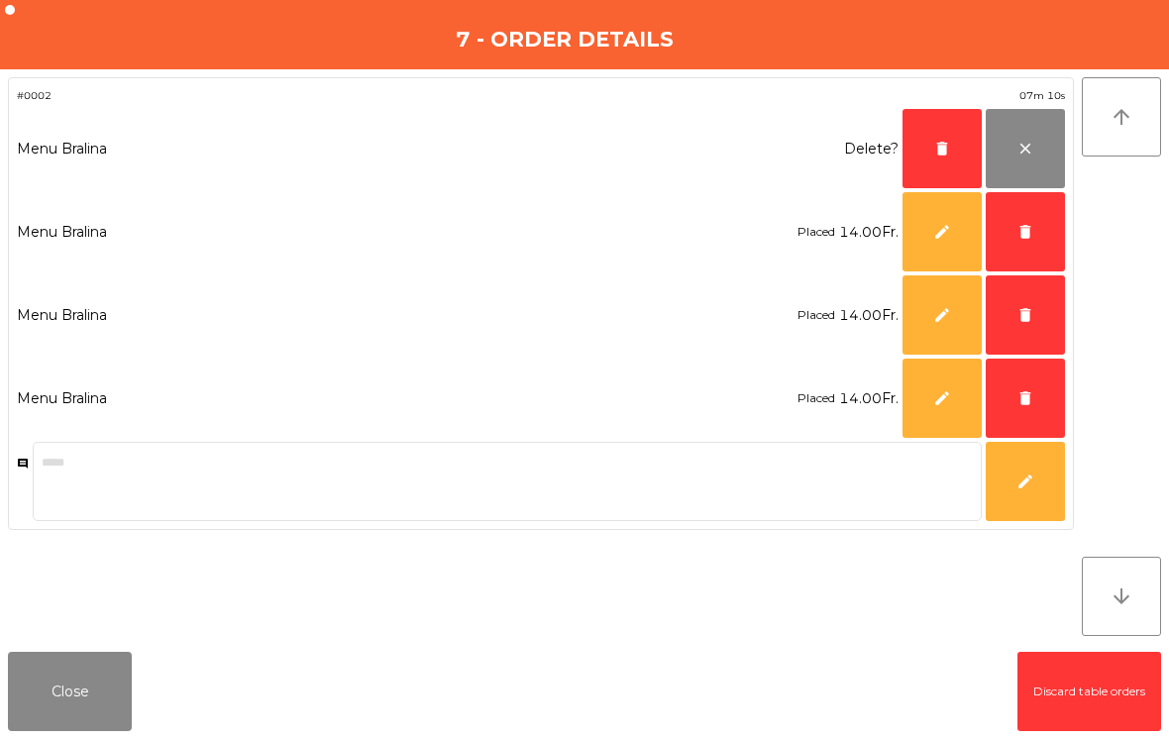
click at [921, 158] on button "delete" at bounding box center [941, 148] width 79 height 79
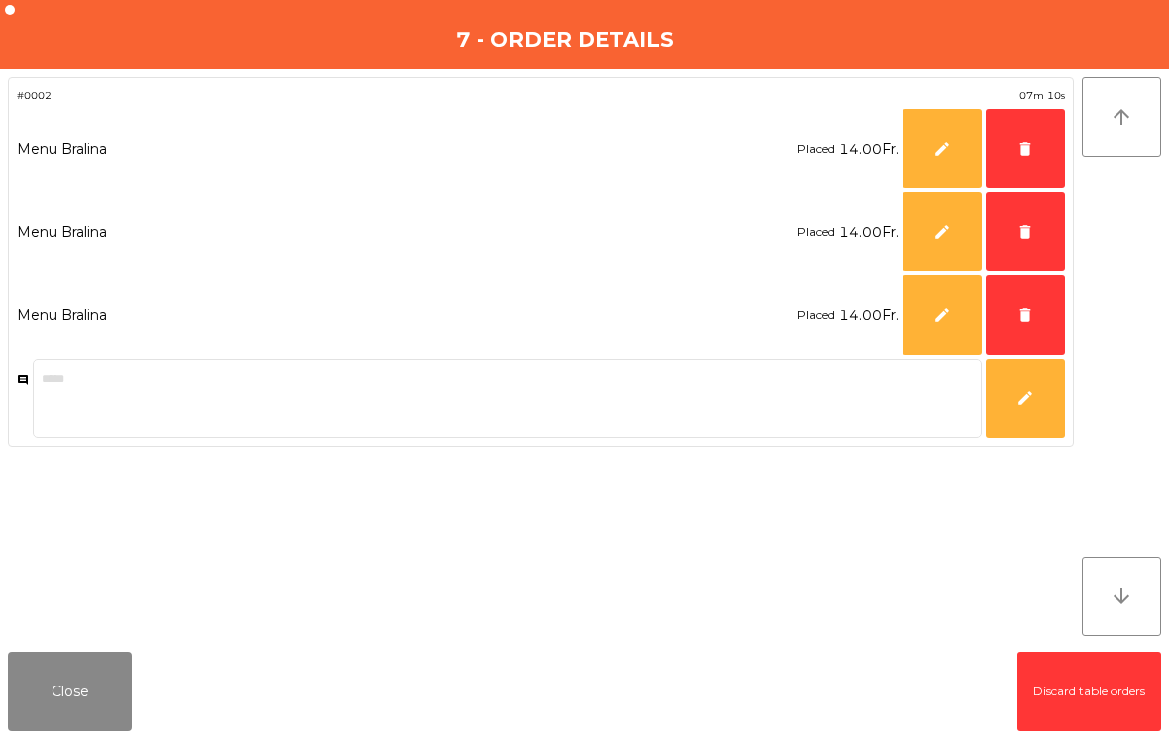
click at [1021, 167] on button "delete" at bounding box center [1024, 148] width 79 height 79
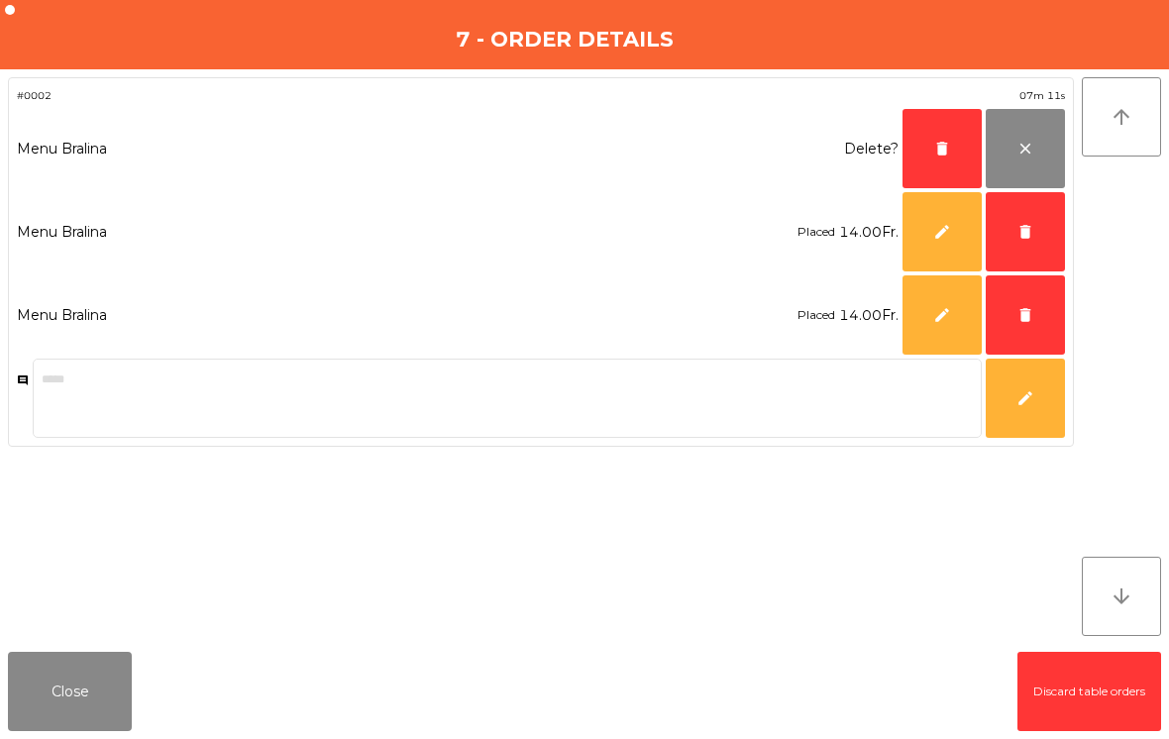
click at [935, 156] on span "delete" at bounding box center [942, 149] width 18 height 18
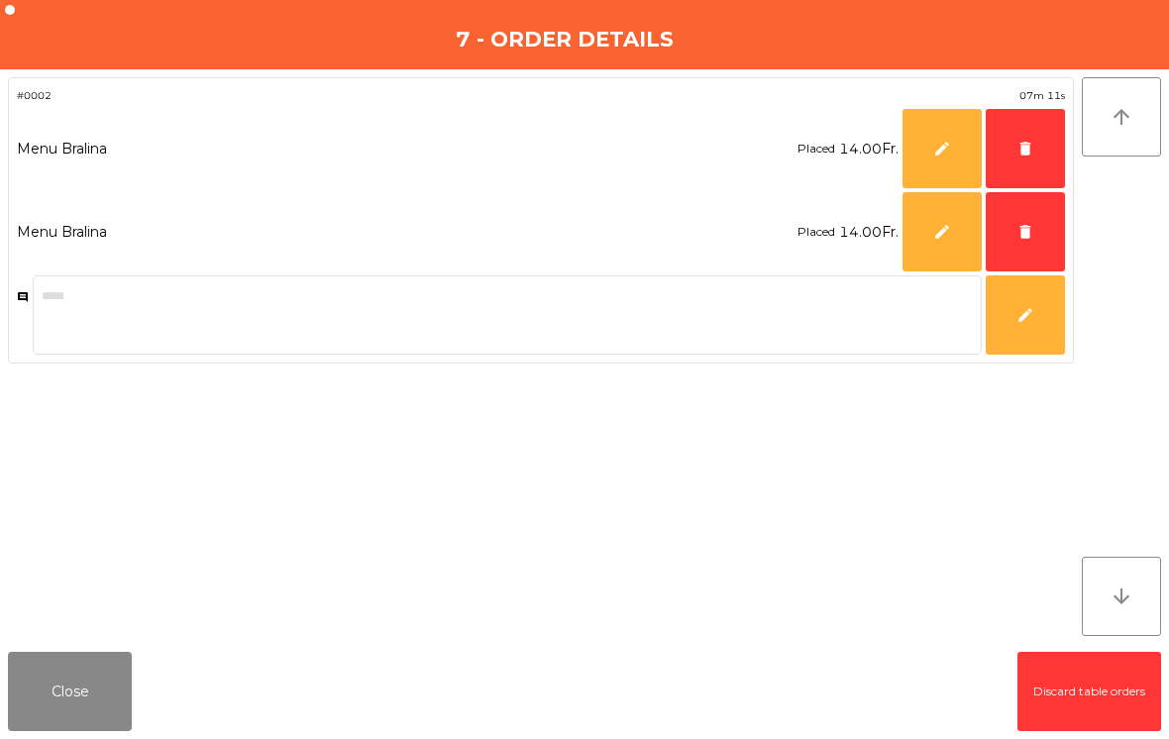
click at [1022, 157] on button "delete" at bounding box center [1024, 148] width 79 height 79
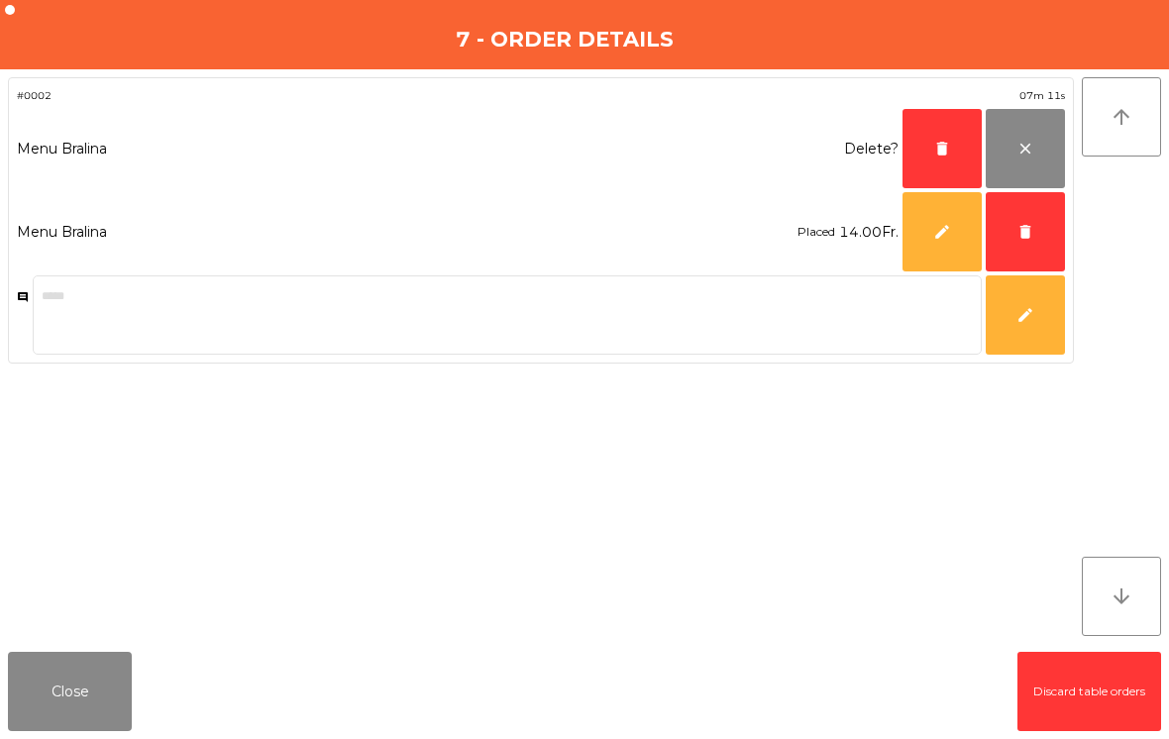
click at [937, 148] on span "delete" at bounding box center [942, 149] width 18 height 18
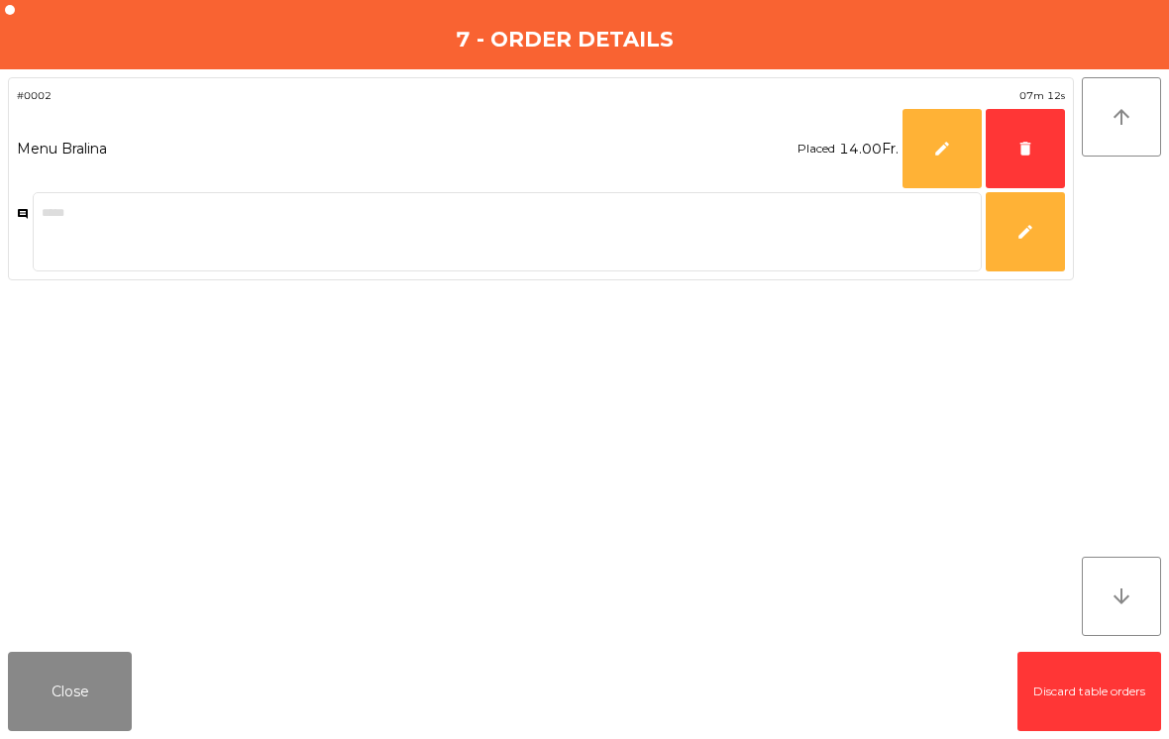
click at [1019, 163] on button "delete" at bounding box center [1024, 148] width 79 height 79
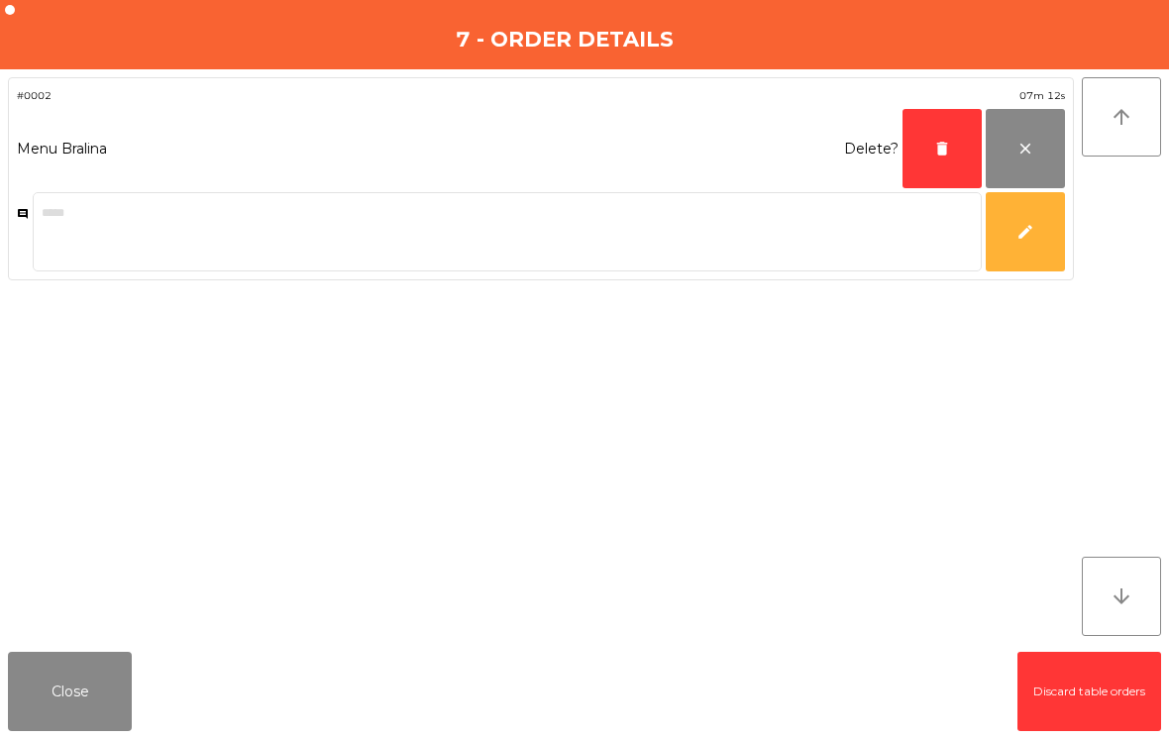
click at [932, 152] on button "delete" at bounding box center [941, 148] width 79 height 79
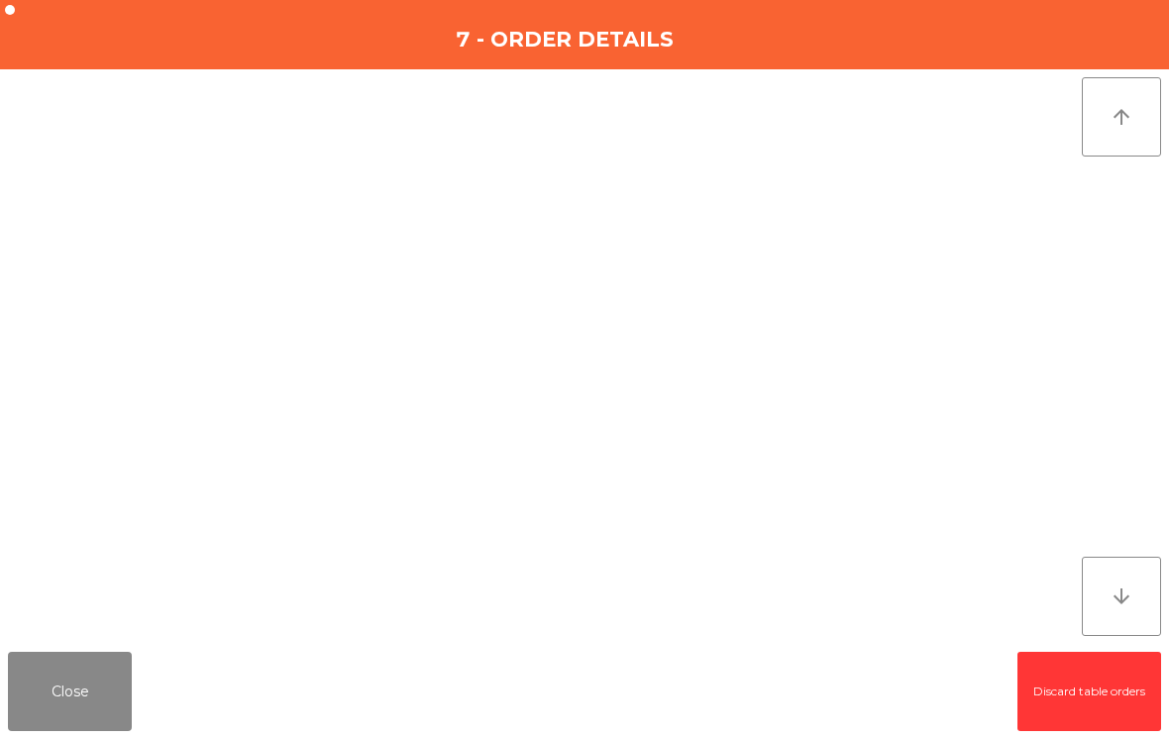
click at [43, 697] on button "Close" at bounding box center [70, 691] width 124 height 79
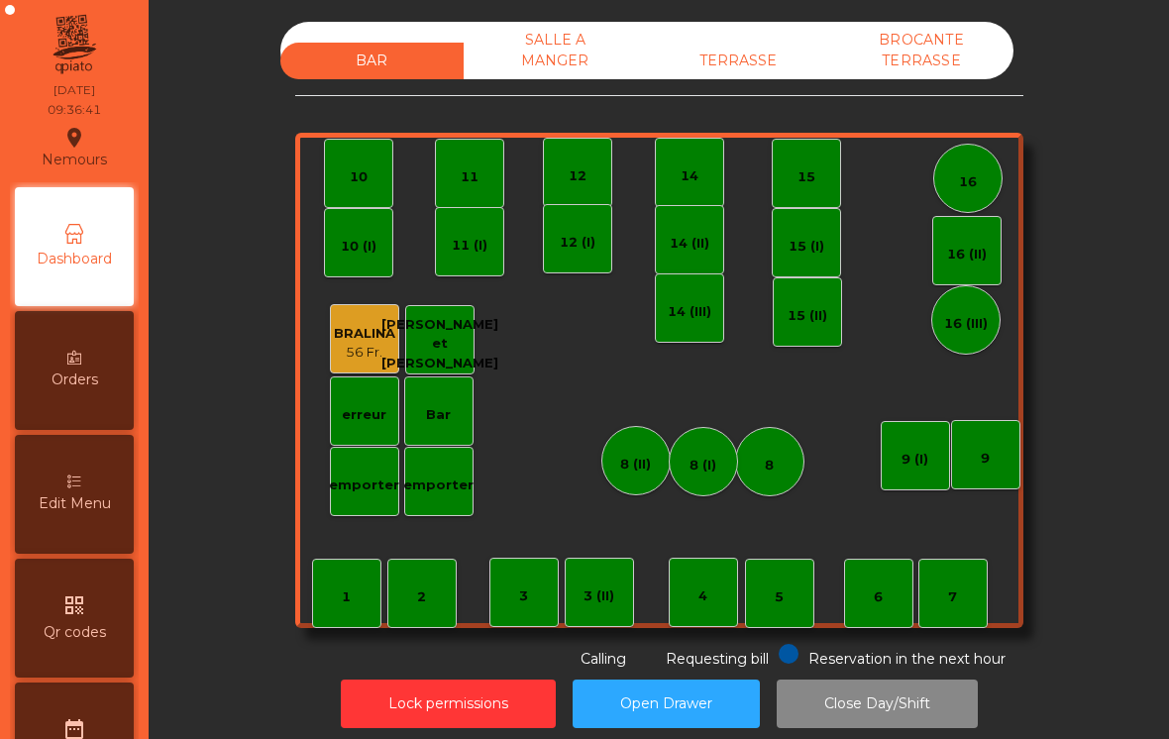
click at [370, 688] on button "Lock permissions" at bounding box center [448, 703] width 215 height 49
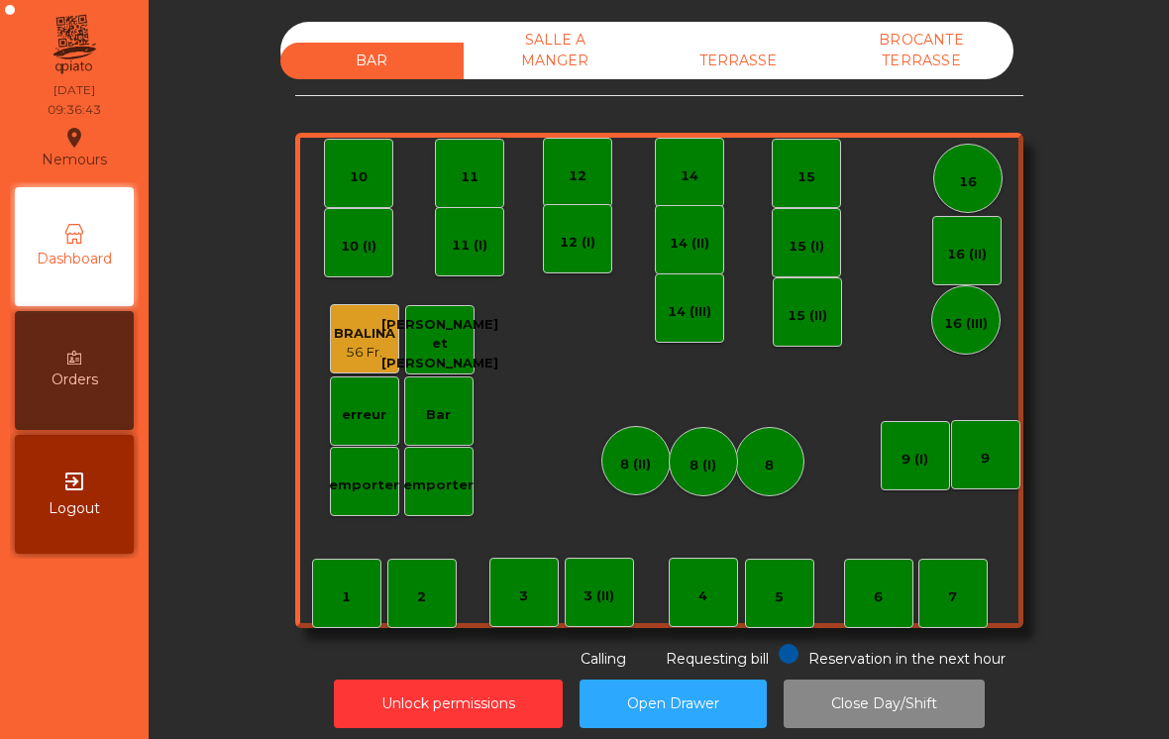
click at [967, 595] on div "7" at bounding box center [952, 593] width 69 height 69
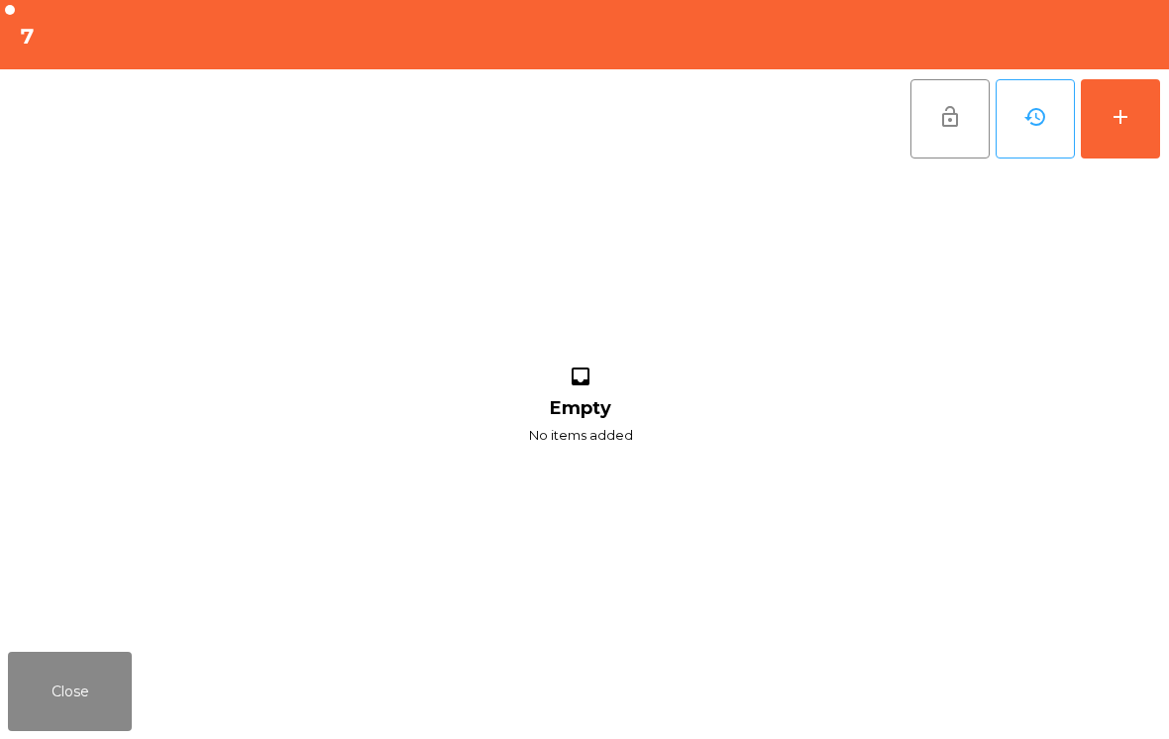
click at [1109, 154] on button "add" at bounding box center [1120, 118] width 79 height 79
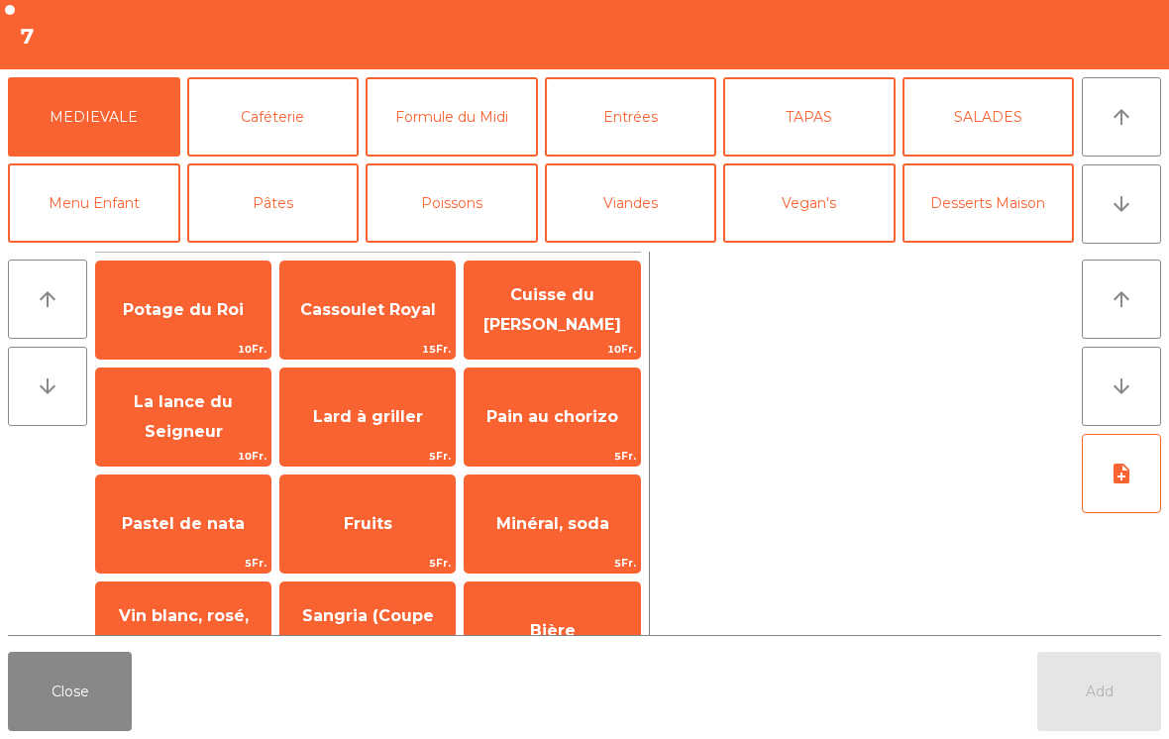
click at [249, 111] on button "Caféterie" at bounding box center [273, 116] width 172 height 79
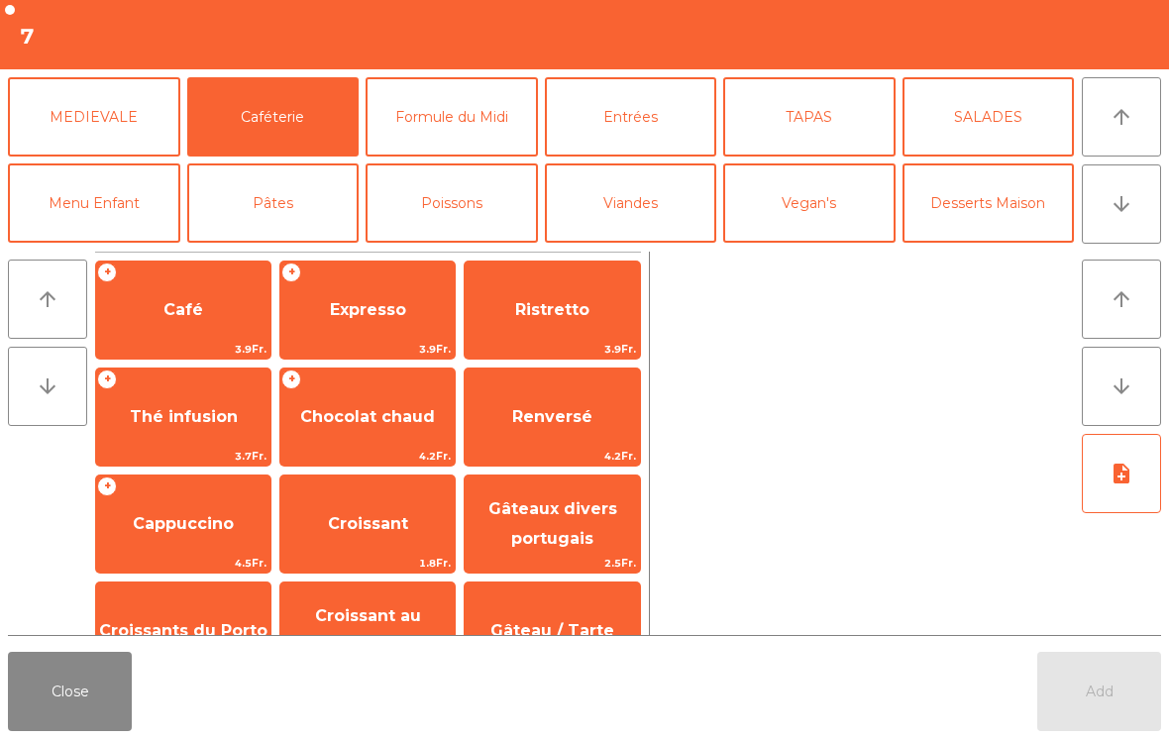
click at [174, 312] on span "Café" at bounding box center [183, 309] width 40 height 19
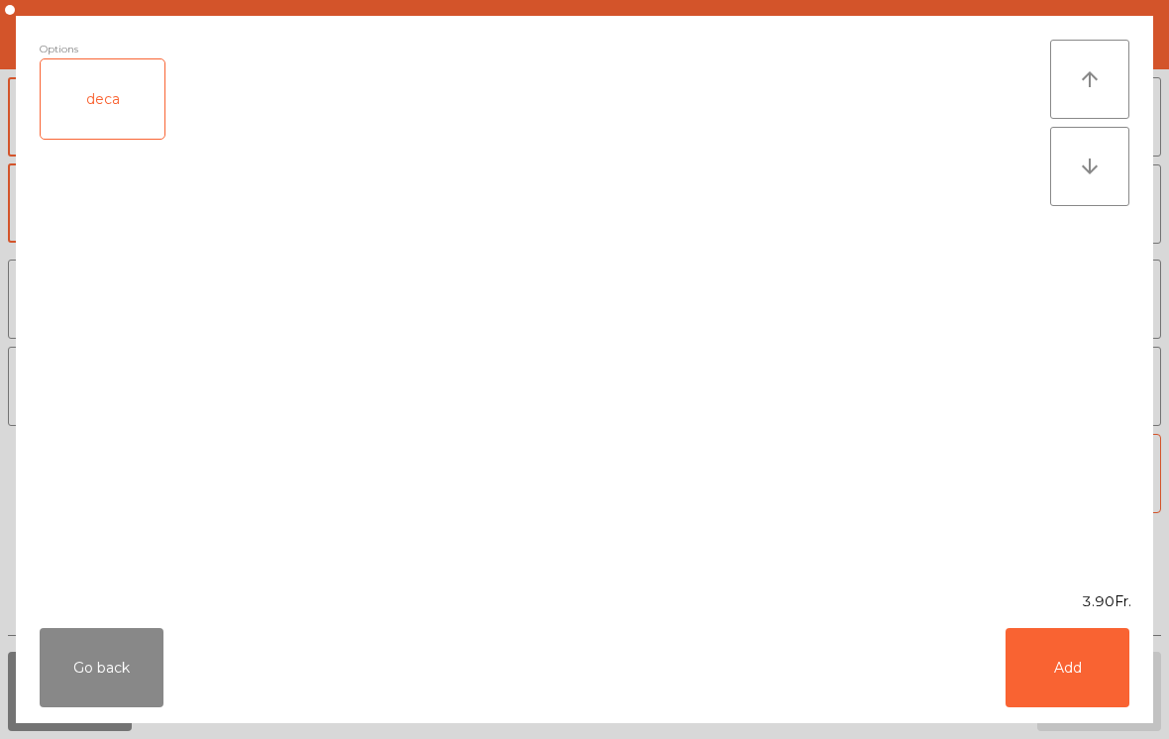
click at [1047, 670] on button "Add" at bounding box center [1067, 667] width 124 height 79
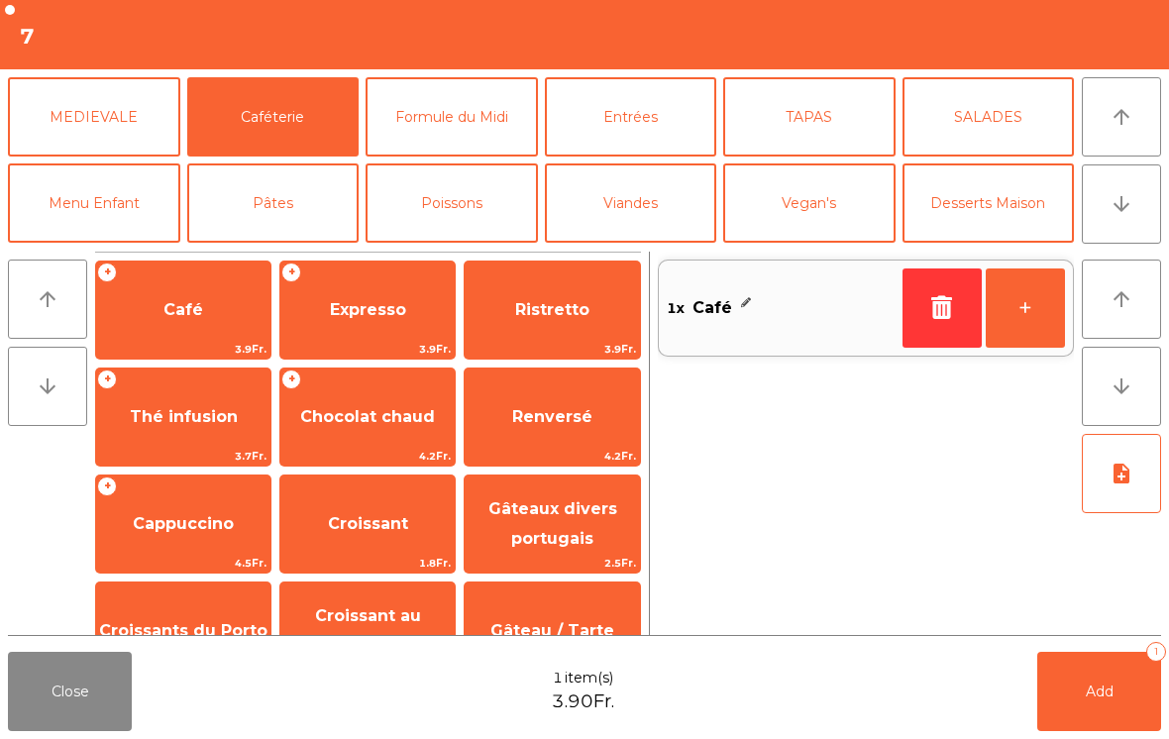
click at [355, 324] on span "Expresso" at bounding box center [367, 309] width 174 height 53
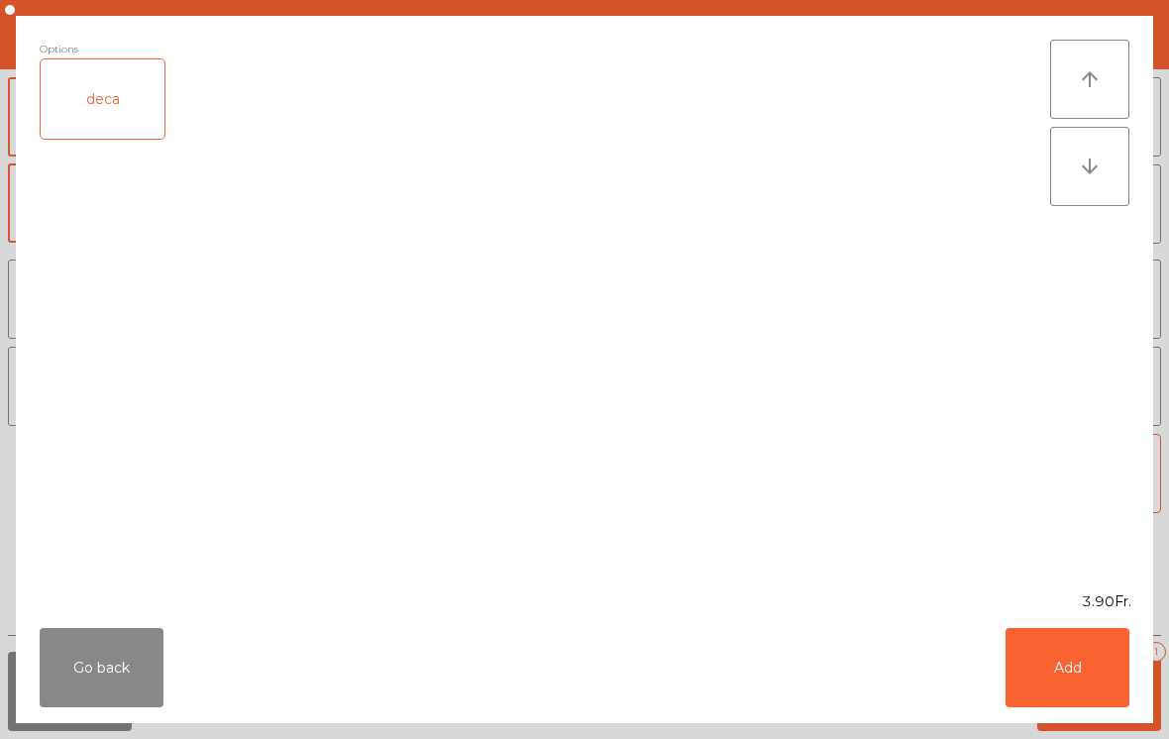
click at [1058, 680] on button "Add" at bounding box center [1067, 667] width 124 height 79
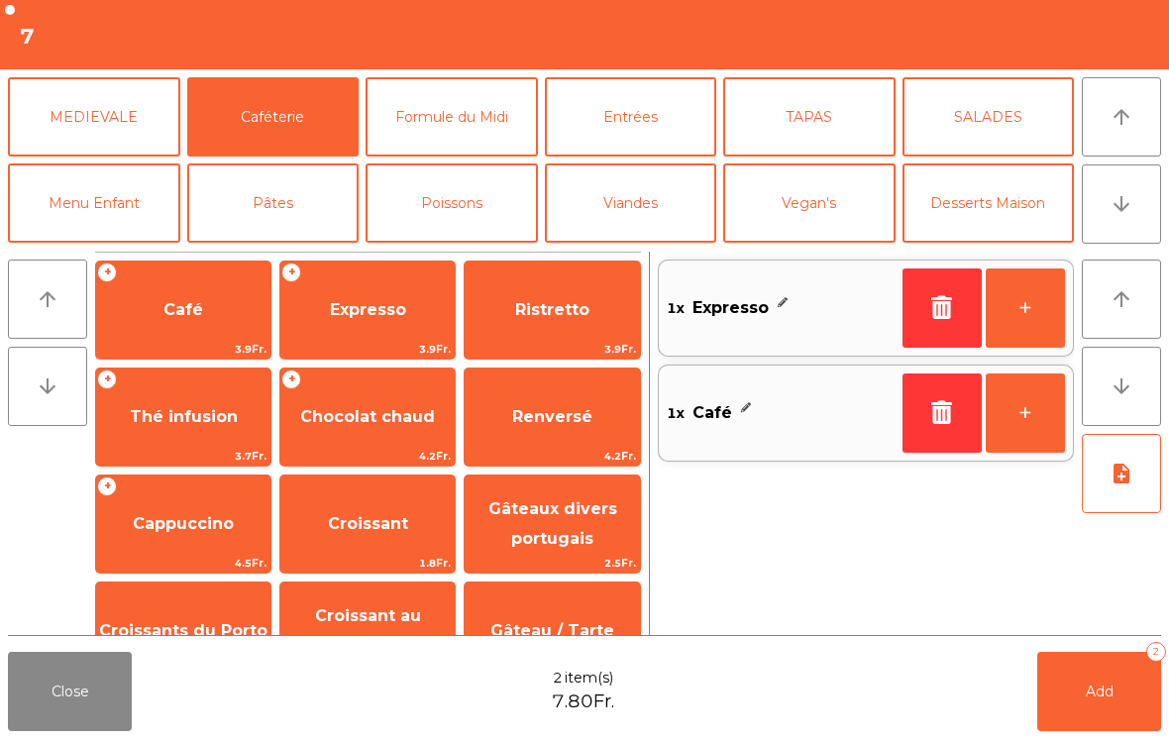
click at [1021, 419] on button "+" at bounding box center [1024, 412] width 79 height 79
click at [1007, 429] on button "+" at bounding box center [1024, 412] width 79 height 79
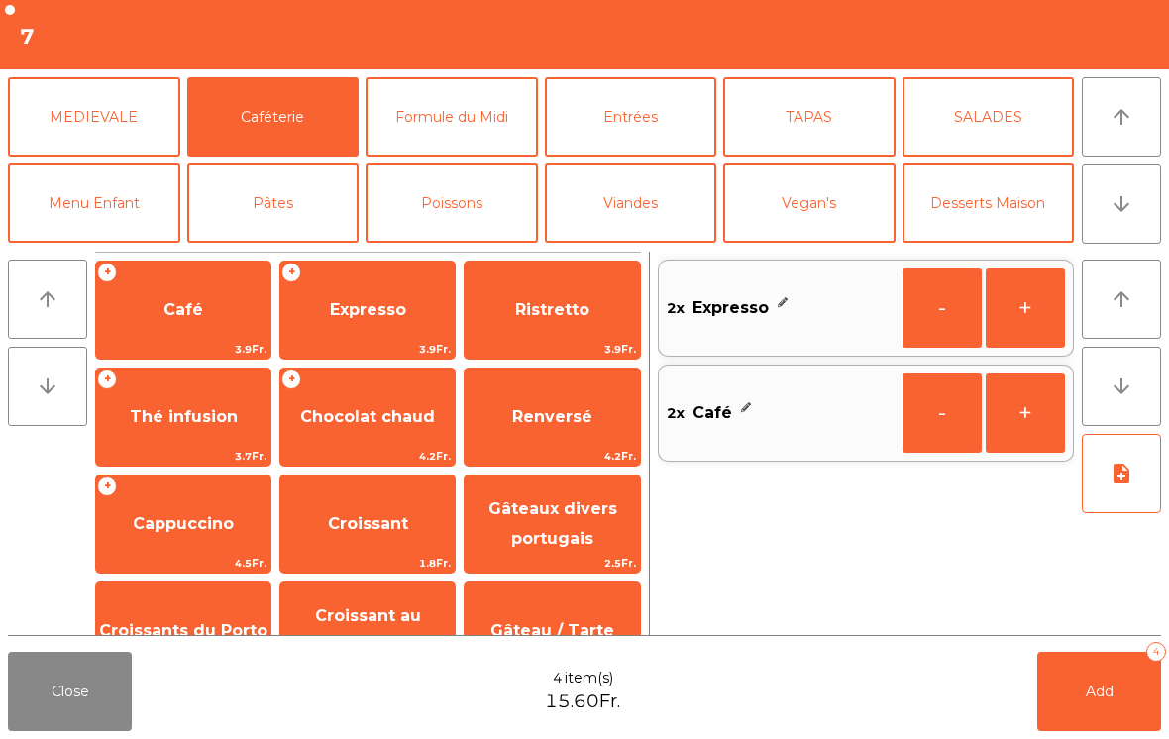
click at [923, 324] on button "-" at bounding box center [941, 307] width 79 height 79
click at [1033, 401] on button "+" at bounding box center [1024, 412] width 79 height 79
click at [1028, 424] on button "+" at bounding box center [1024, 412] width 79 height 79
click at [519, 314] on span "Ristretto" at bounding box center [552, 309] width 74 height 19
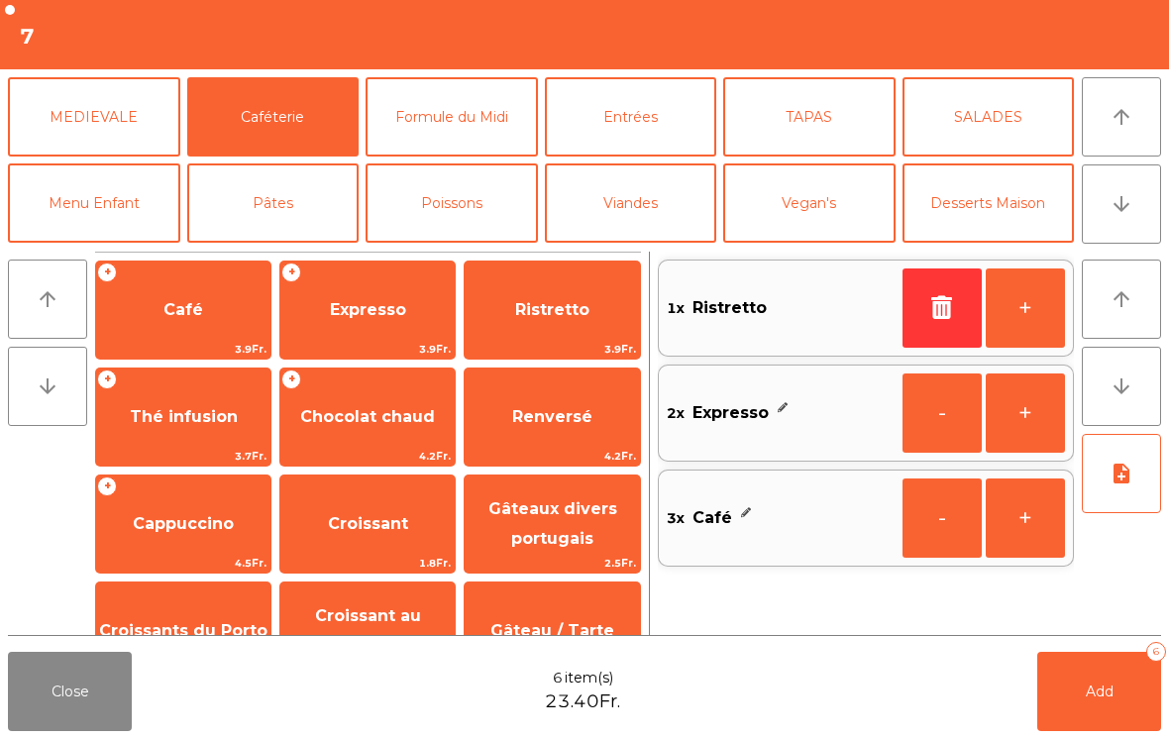
click at [171, 623] on span "Croissants du Porto" at bounding box center [183, 630] width 168 height 19
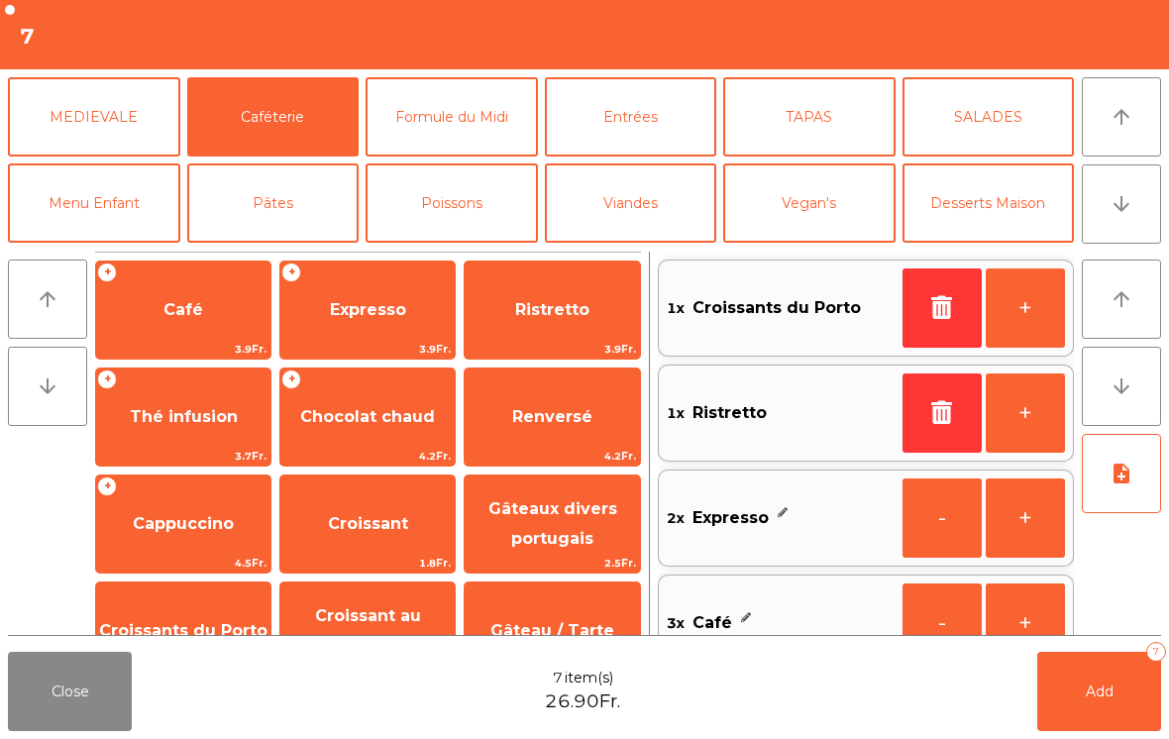
click at [1004, 312] on button "+" at bounding box center [1024, 307] width 79 height 79
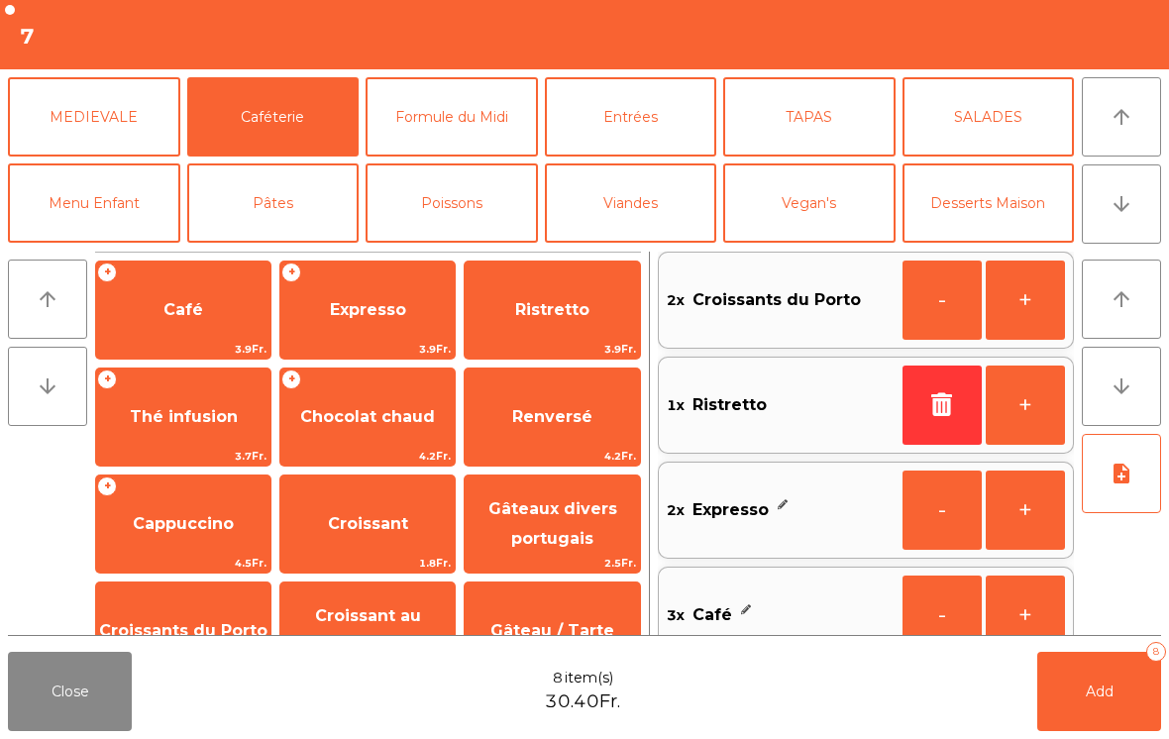
scroll to position [8, 0]
click at [1083, 695] on button "Add 8" at bounding box center [1099, 691] width 124 height 79
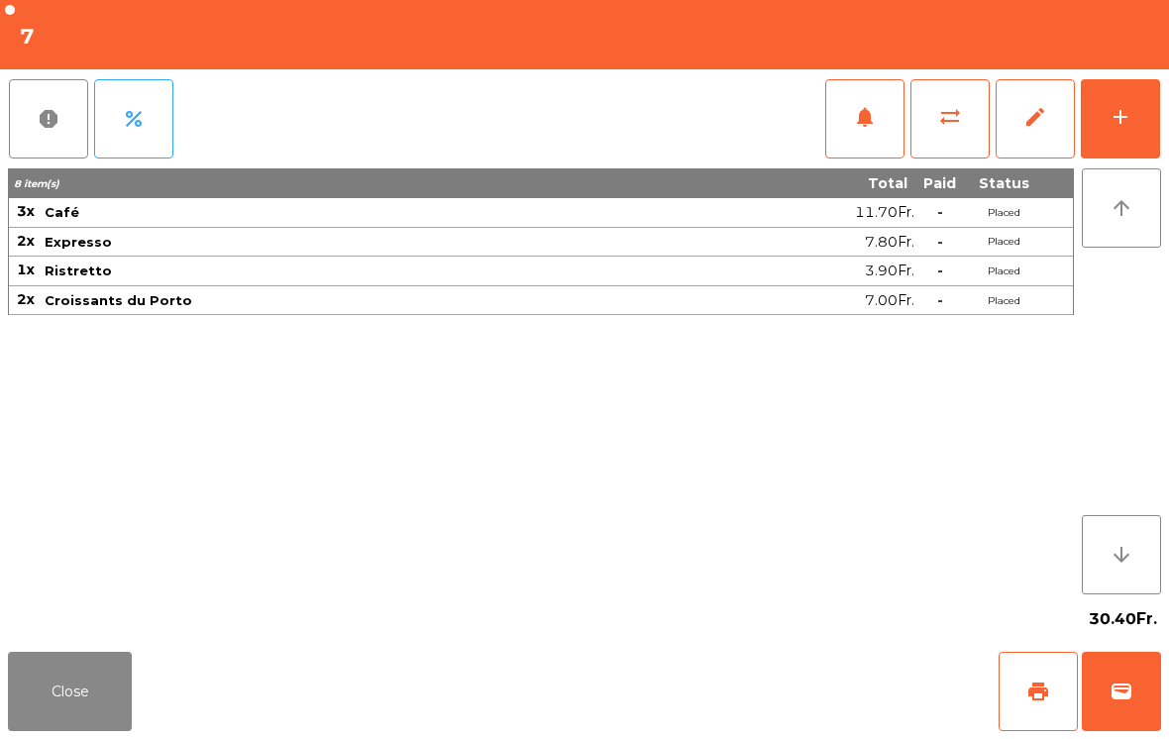
click at [66, 689] on button "Close" at bounding box center [70, 691] width 124 height 79
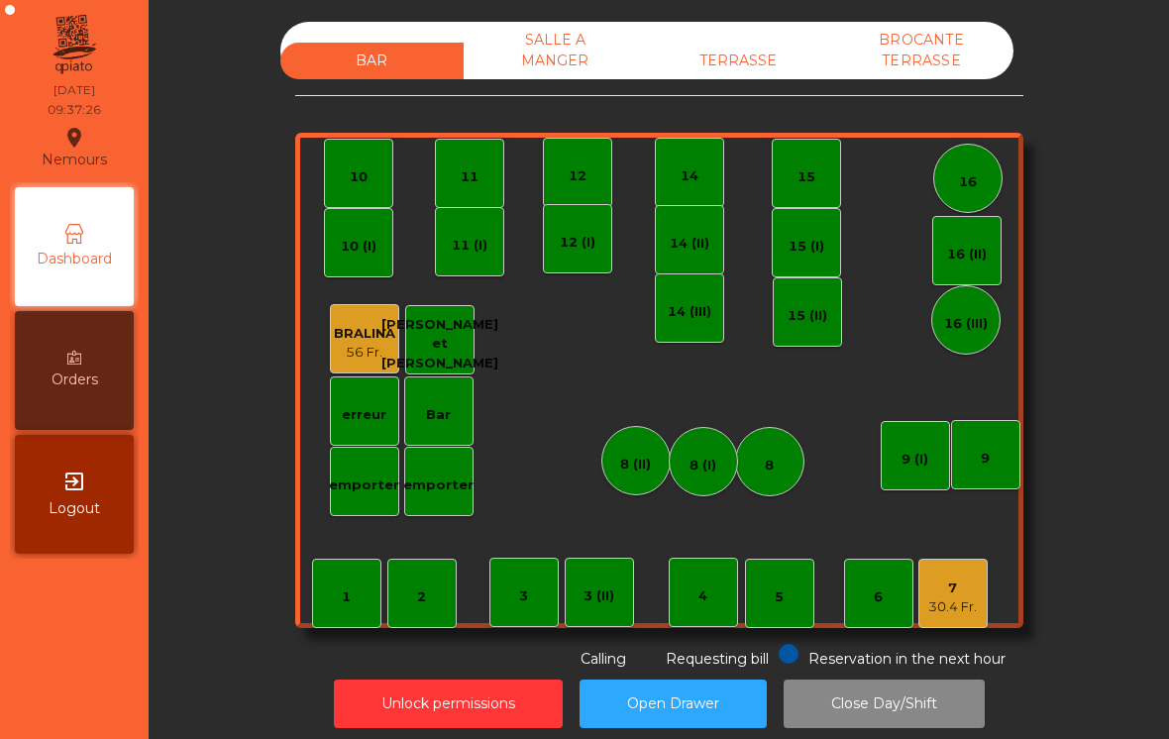
click at [600, 615] on div "3 (II)" at bounding box center [599, 592] width 69 height 69
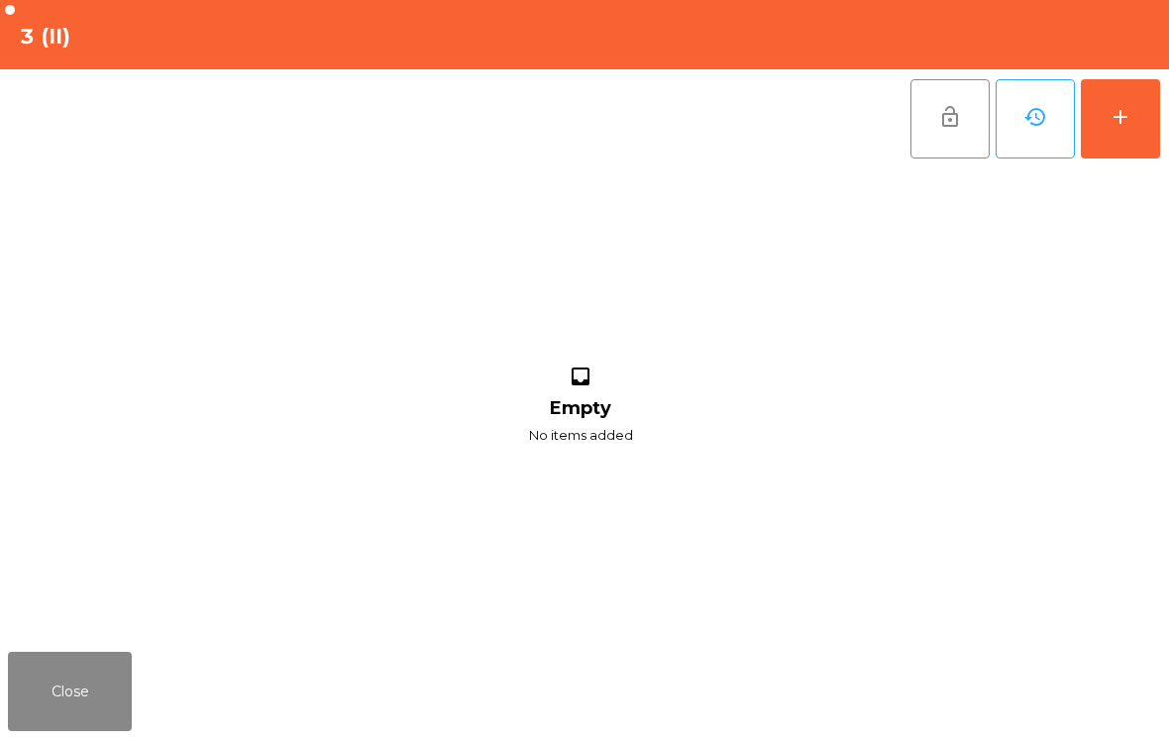
click at [1109, 129] on button "add" at bounding box center [1120, 118] width 79 height 79
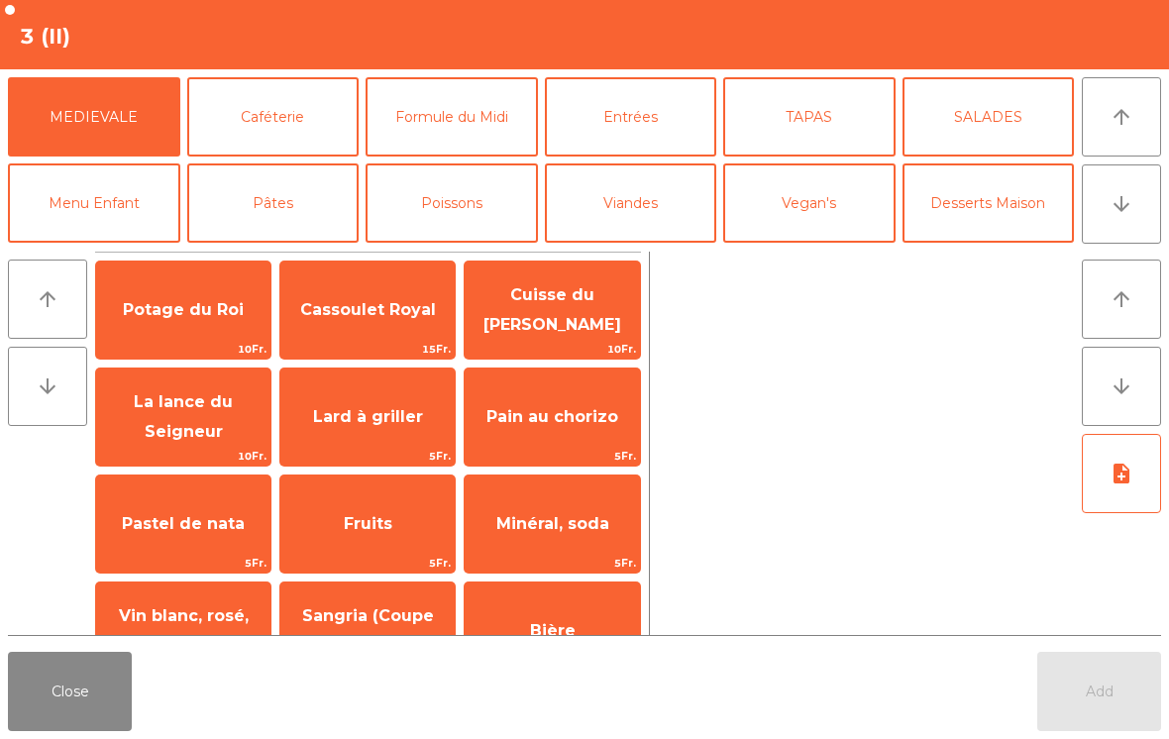
click at [251, 120] on button "Caféterie" at bounding box center [273, 116] width 172 height 79
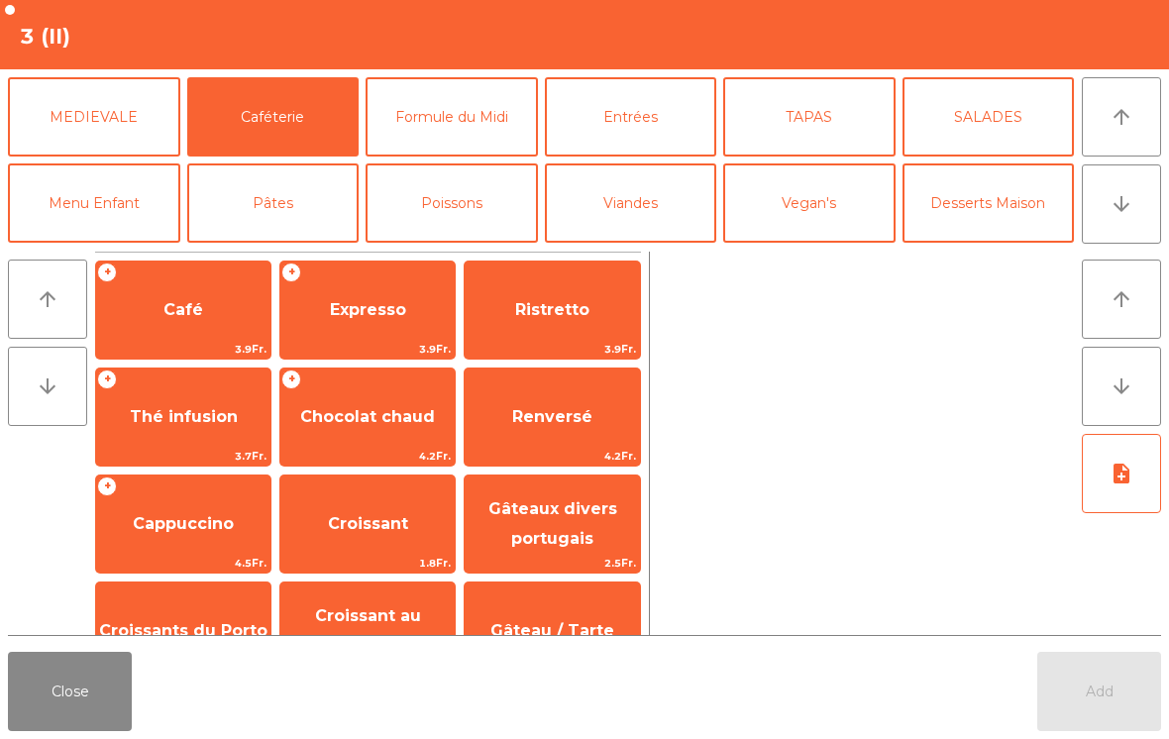
click at [369, 340] on span "3.9Fr." at bounding box center [367, 349] width 174 height 19
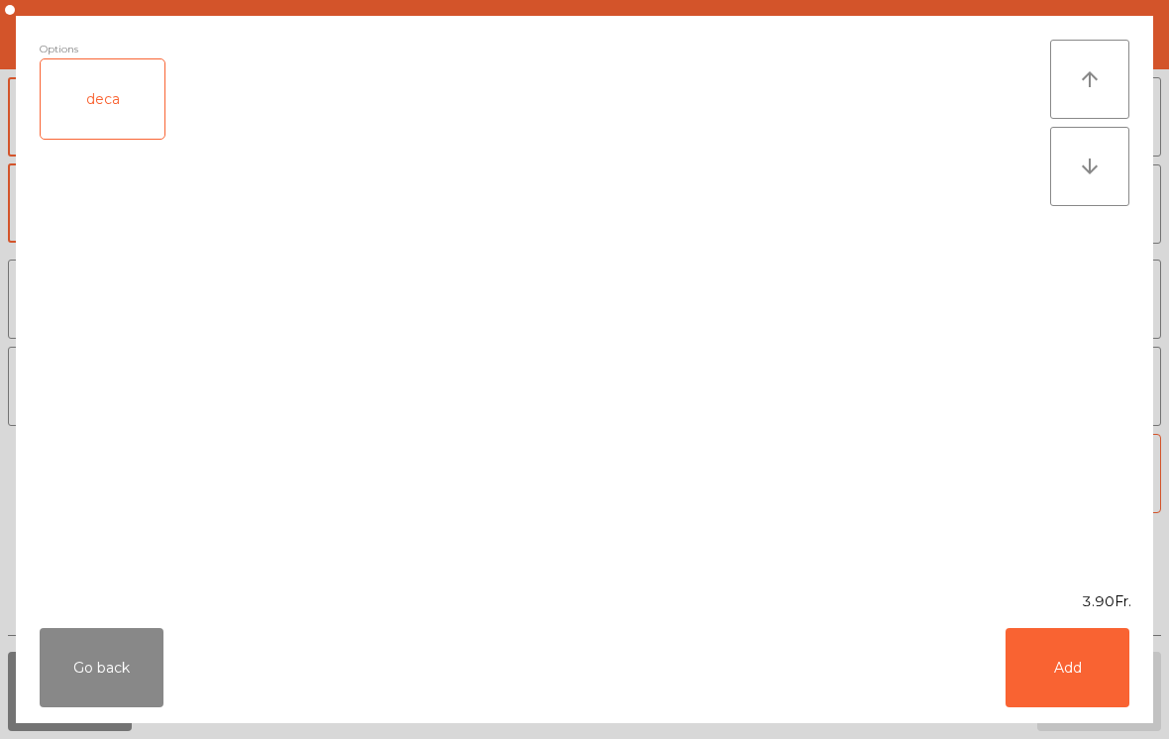
click at [1038, 674] on button "Add" at bounding box center [1067, 667] width 124 height 79
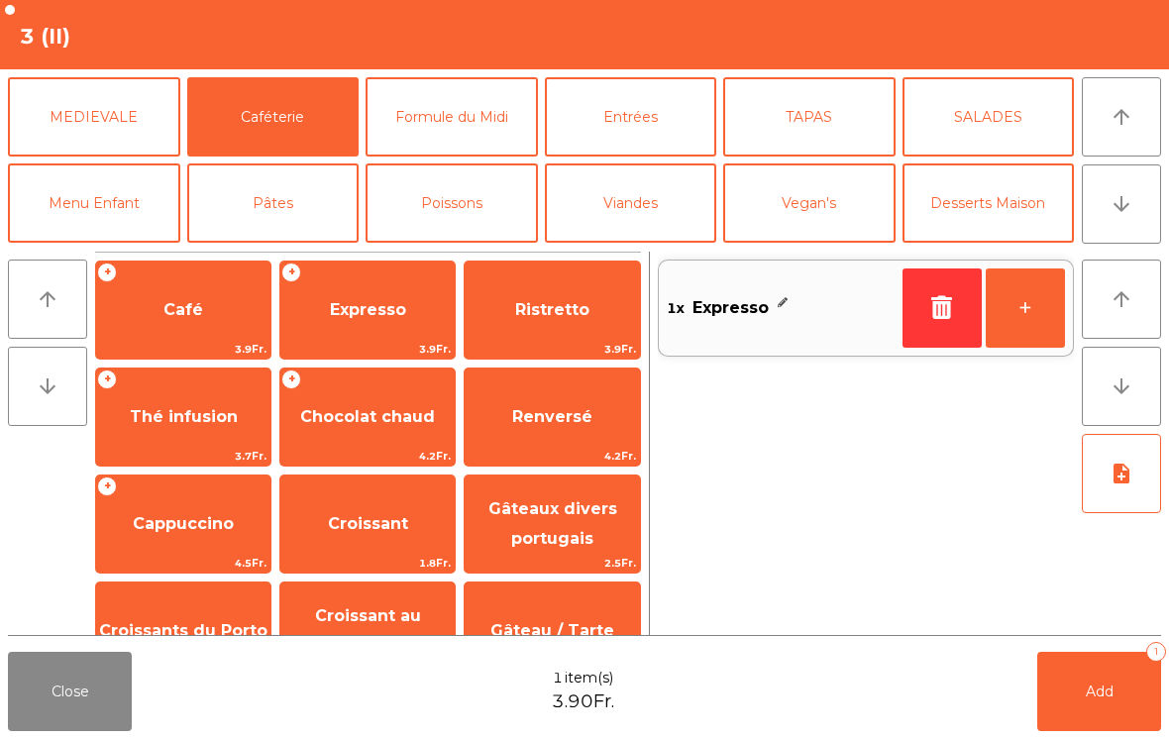
click at [998, 325] on button "+" at bounding box center [1024, 307] width 79 height 79
click at [350, 540] on span "Croissant" at bounding box center [367, 523] width 174 height 53
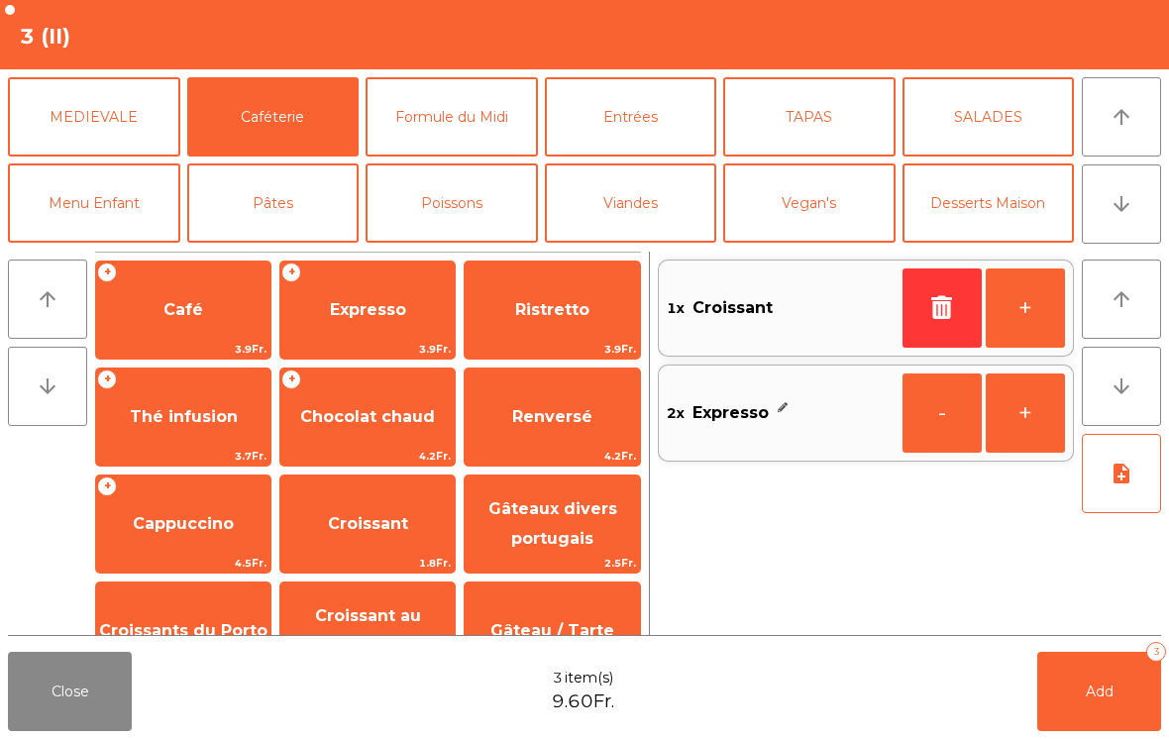
click at [998, 319] on button "+" at bounding box center [1024, 307] width 79 height 79
click at [1064, 690] on button "Add 4" at bounding box center [1099, 691] width 124 height 79
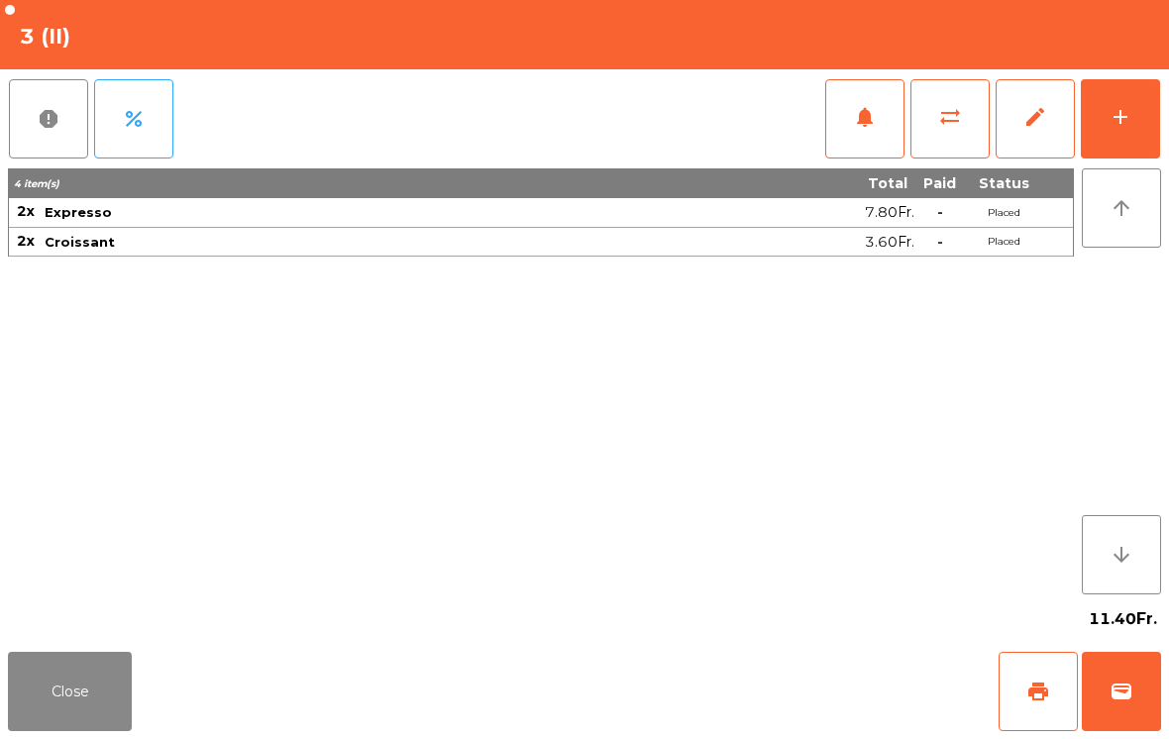
click at [1015, 683] on button "print" at bounding box center [1037, 691] width 79 height 79
click at [1126, 694] on span "wallet" at bounding box center [1121, 691] width 24 height 24
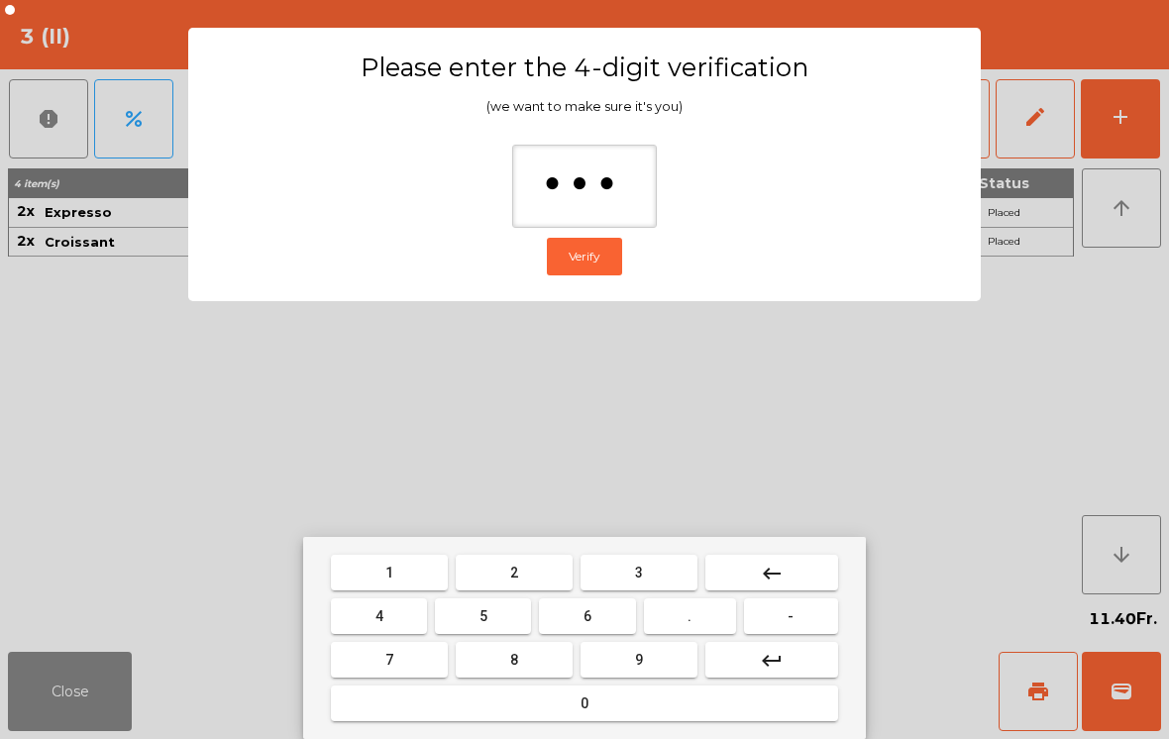
type input "****"
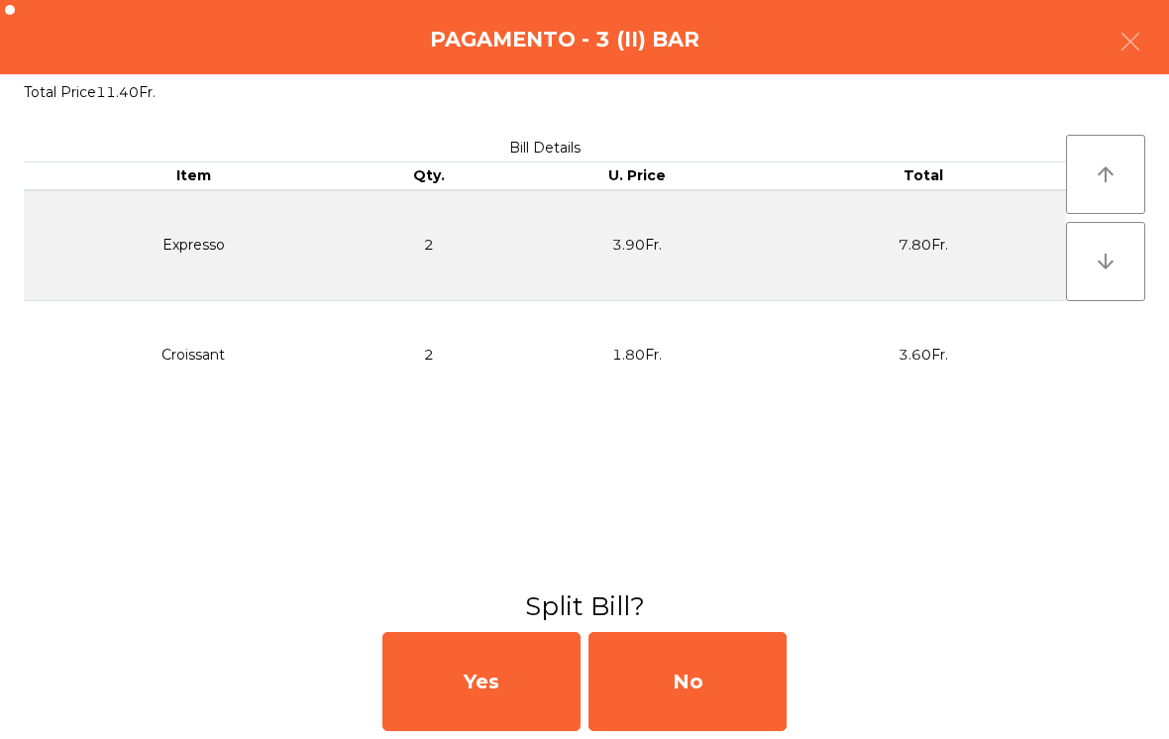
click at [687, 681] on div "No" at bounding box center [687, 681] width 198 height 99
click at [684, 674] on div "MB" at bounding box center [687, 681] width 198 height 99
click at [687, 659] on div "No" at bounding box center [687, 681] width 198 height 99
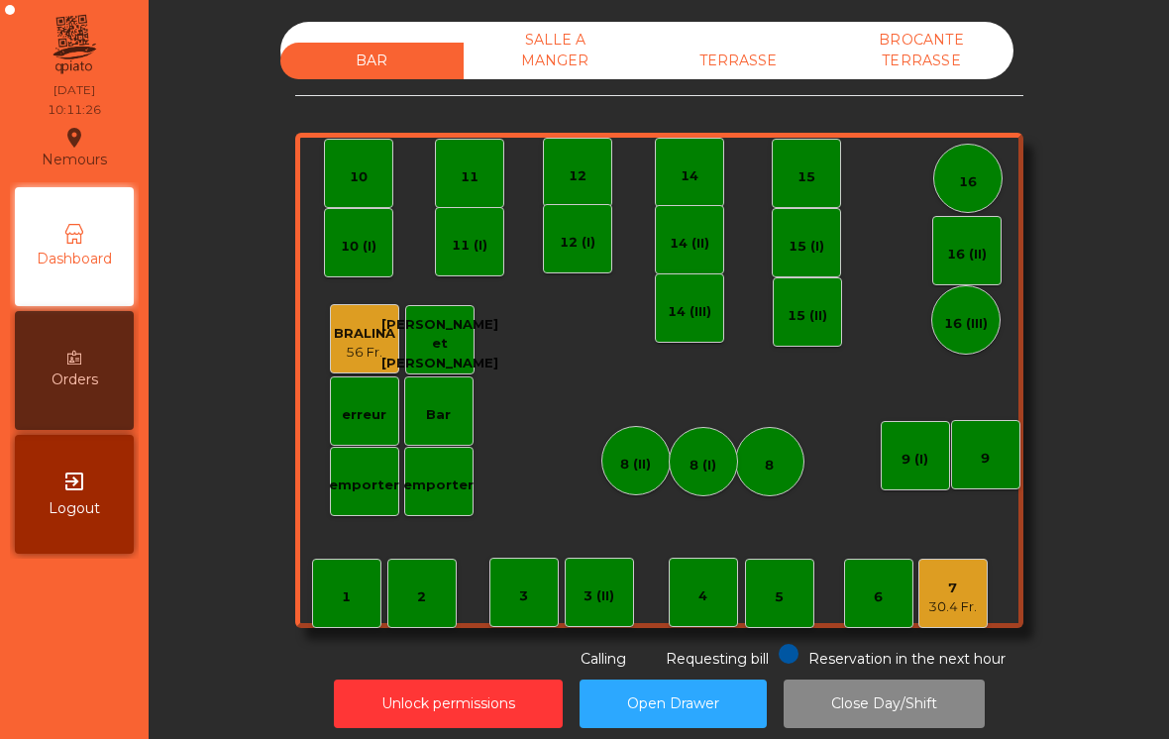
click at [966, 610] on div "30.4 Fr." at bounding box center [952, 607] width 49 height 20
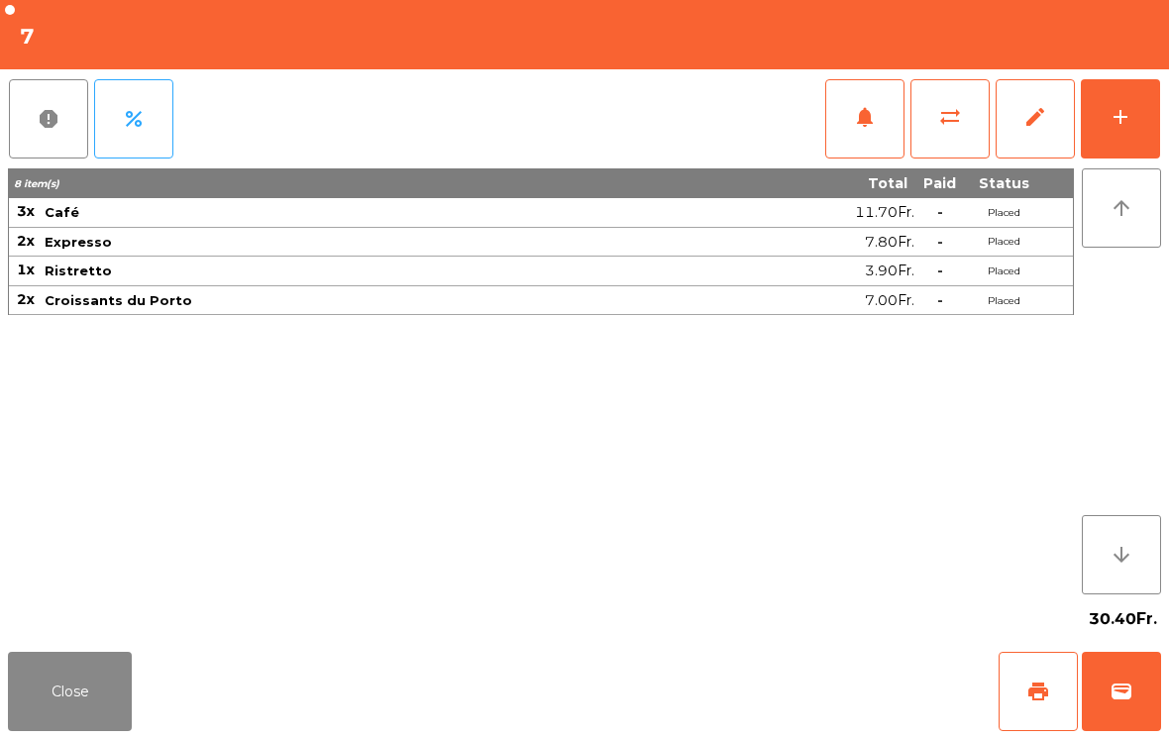
click at [1045, 699] on span "print" at bounding box center [1038, 691] width 24 height 24
click at [1117, 680] on span "wallet" at bounding box center [1121, 691] width 24 height 24
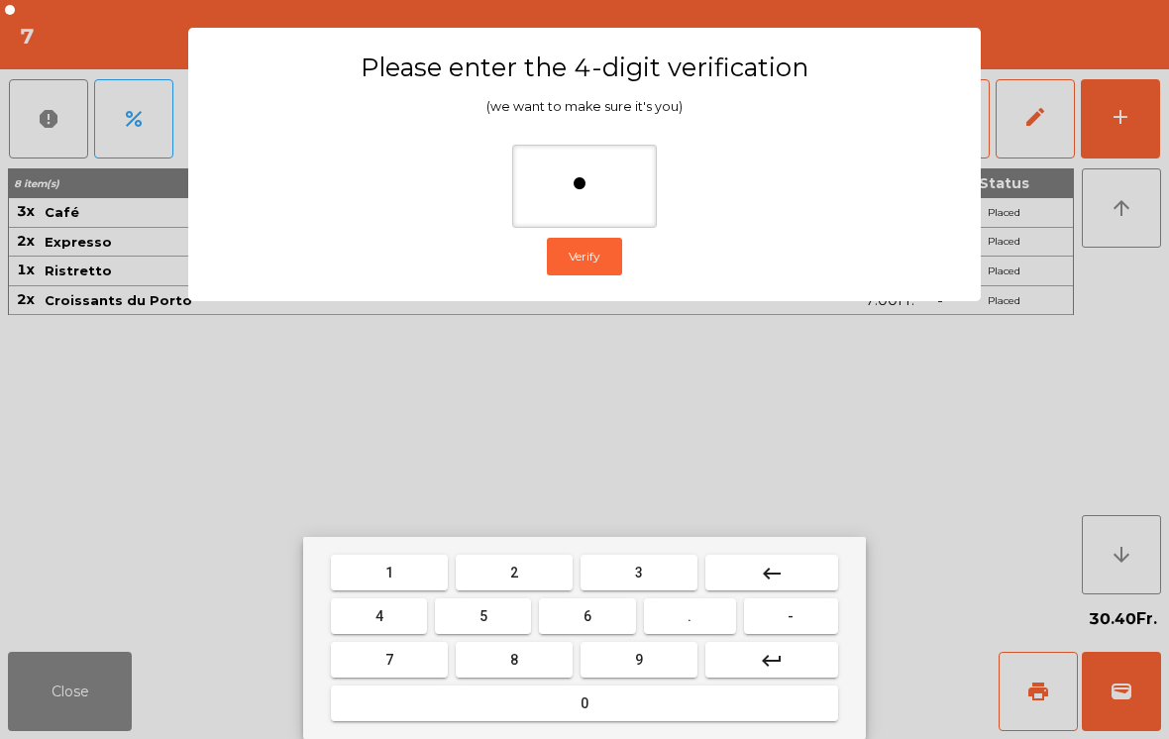
type input "**"
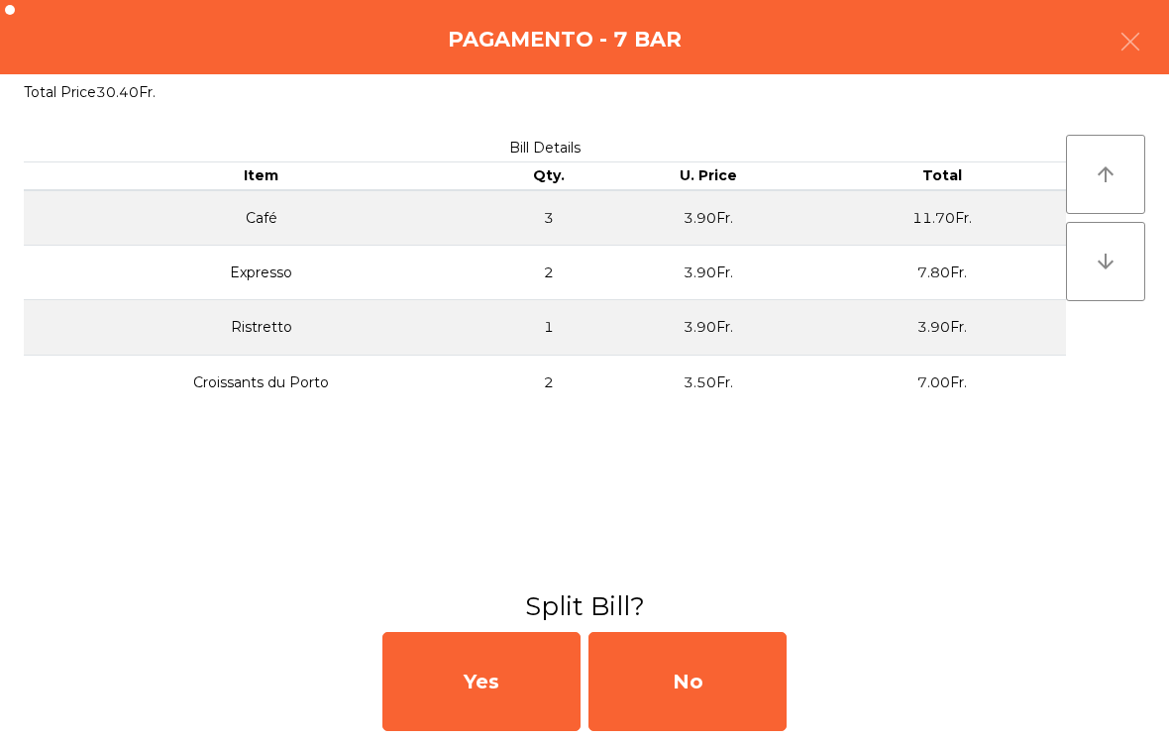
click at [682, 695] on div "No" at bounding box center [687, 681] width 198 height 99
click at [675, 683] on div "MB" at bounding box center [687, 681] width 198 height 99
click at [677, 690] on div "No" at bounding box center [687, 681] width 198 height 99
